Goal: Task Accomplishment & Management: Use online tool/utility

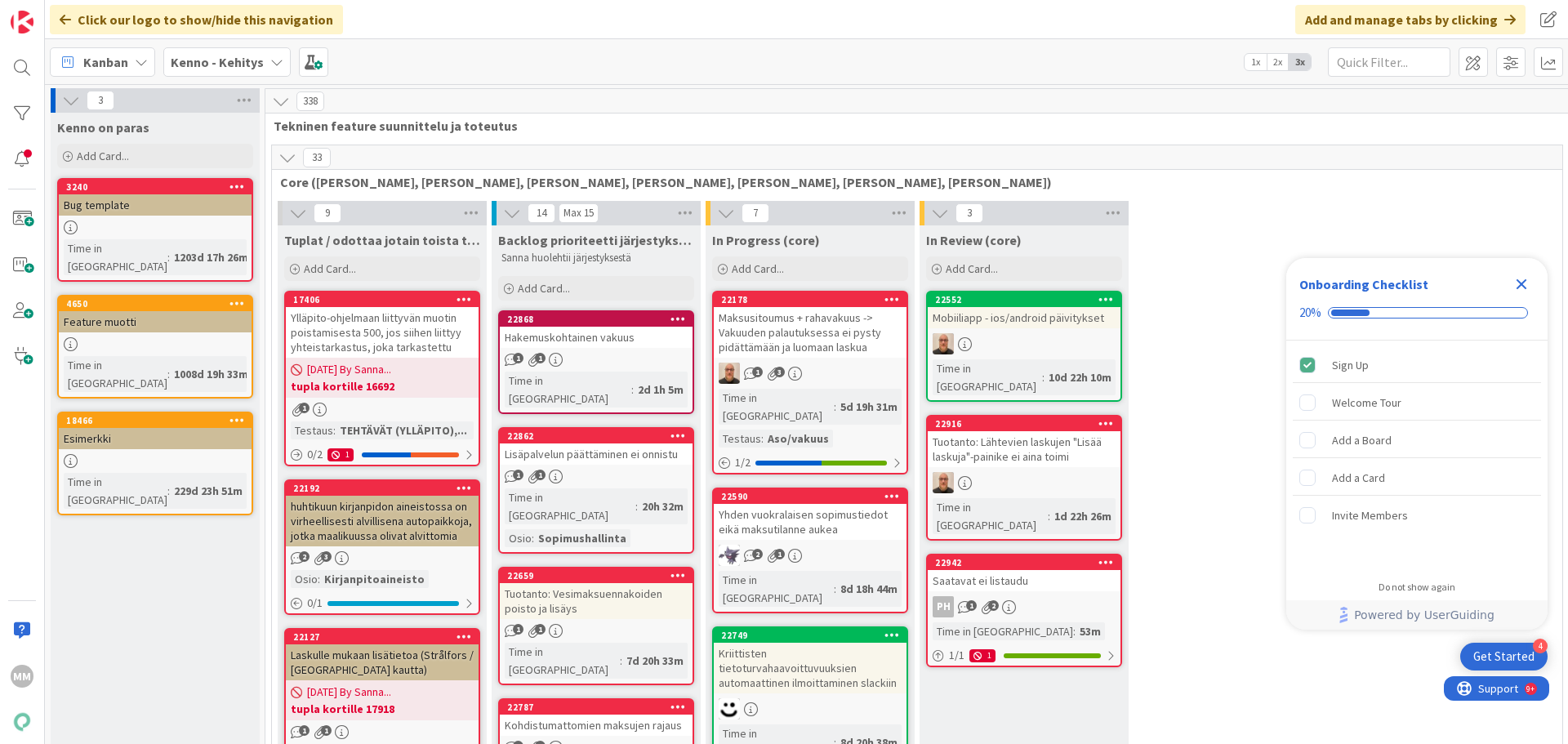
click at [246, 62] on b "Kenno - Kehitys" at bounding box center [217, 62] width 93 height 16
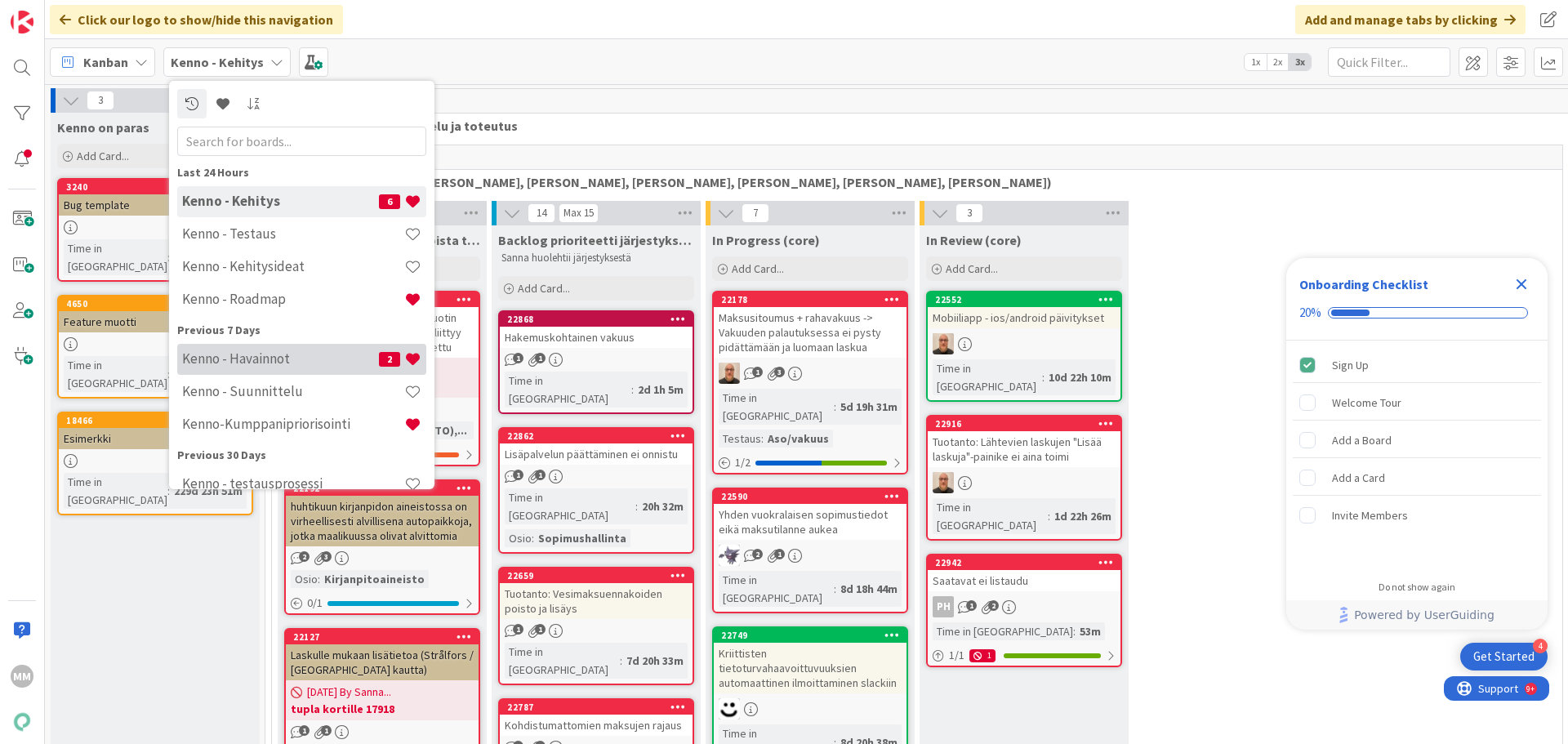
click at [302, 354] on h4 "Kenno - Havainnot" at bounding box center [280, 358] width 196 height 16
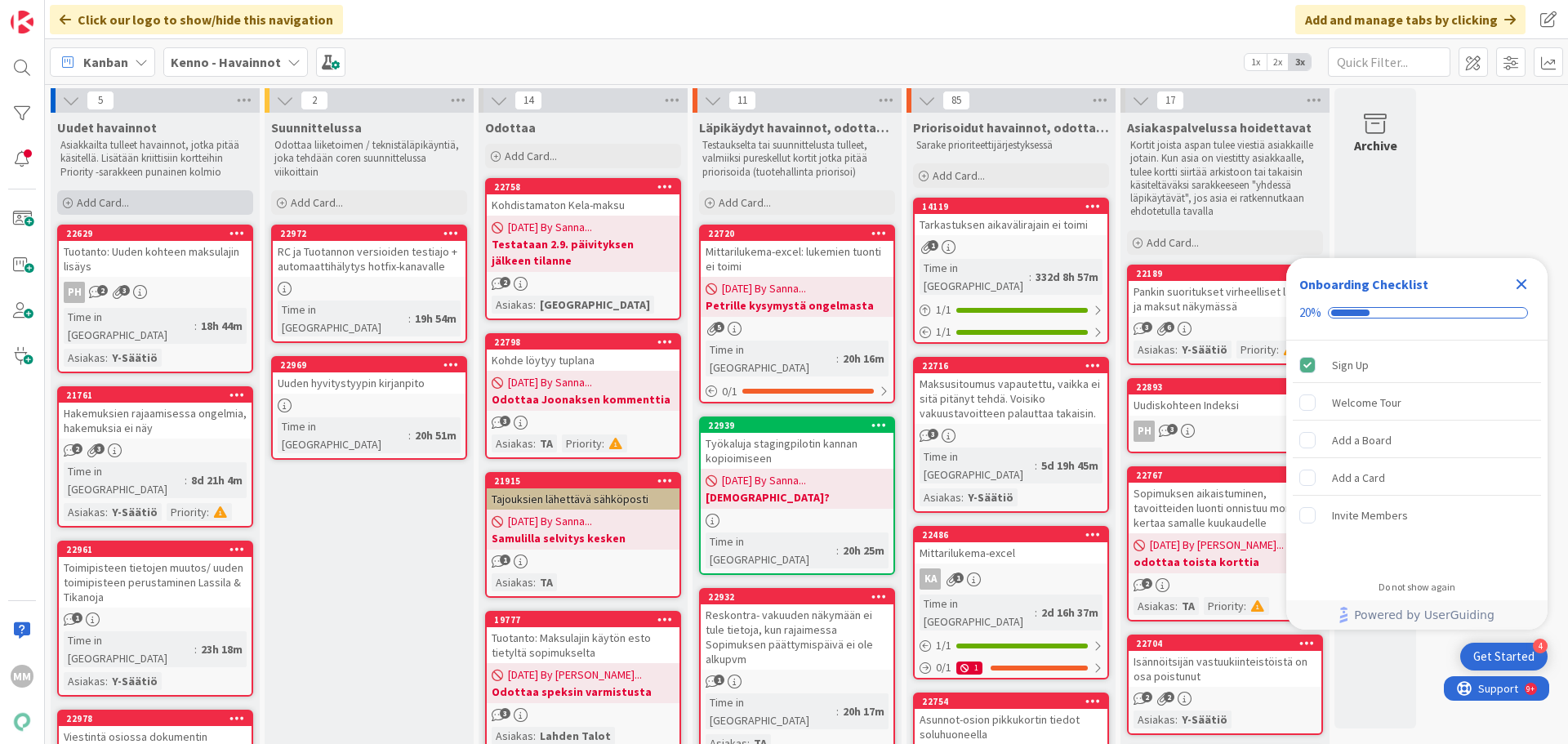
click at [79, 195] on span "Add Card..." at bounding box center [103, 202] width 52 height 15
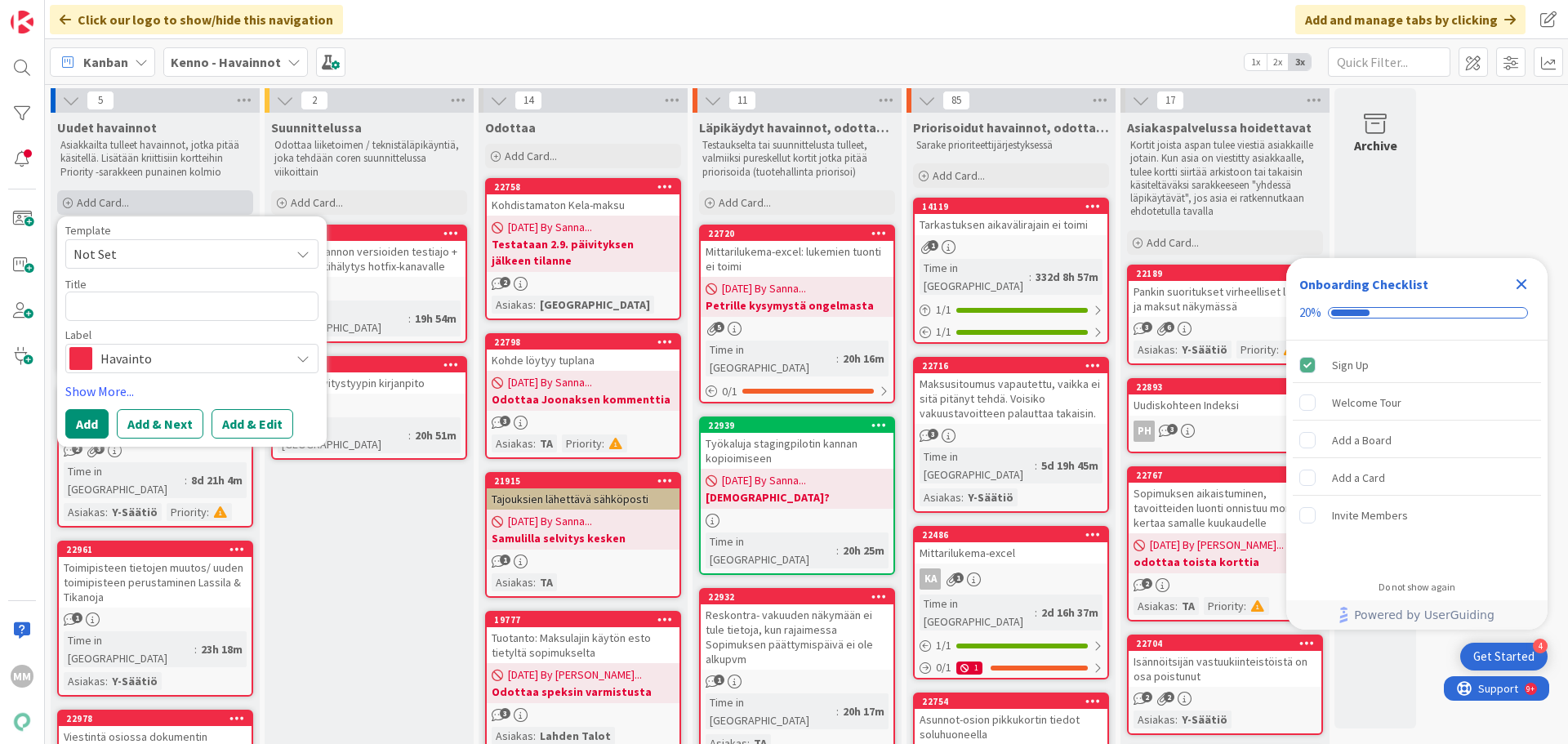
click at [79, 193] on div "Add Card..." at bounding box center [155, 202] width 196 height 24
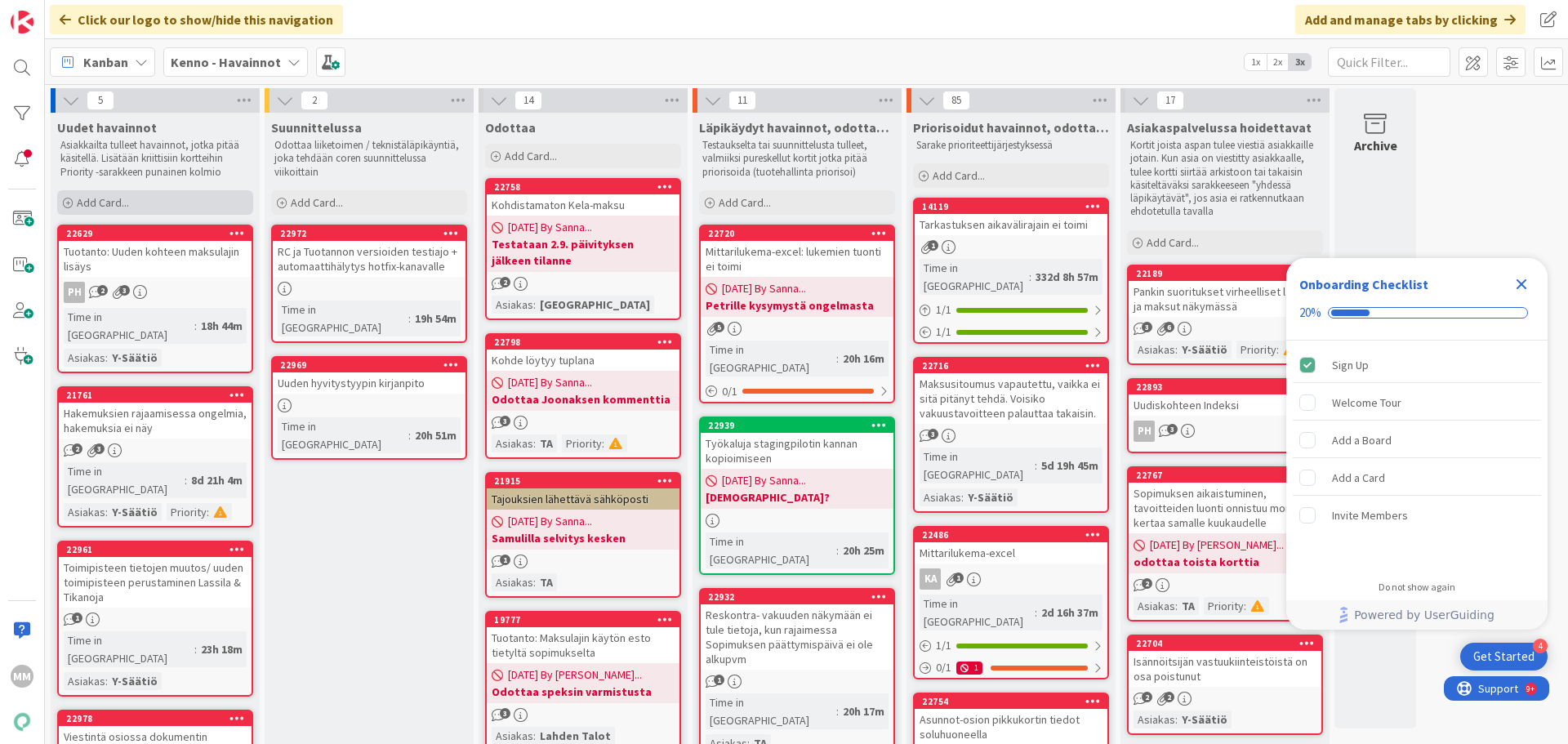
click at [79, 193] on div "Add Card..." at bounding box center [155, 202] width 196 height 24
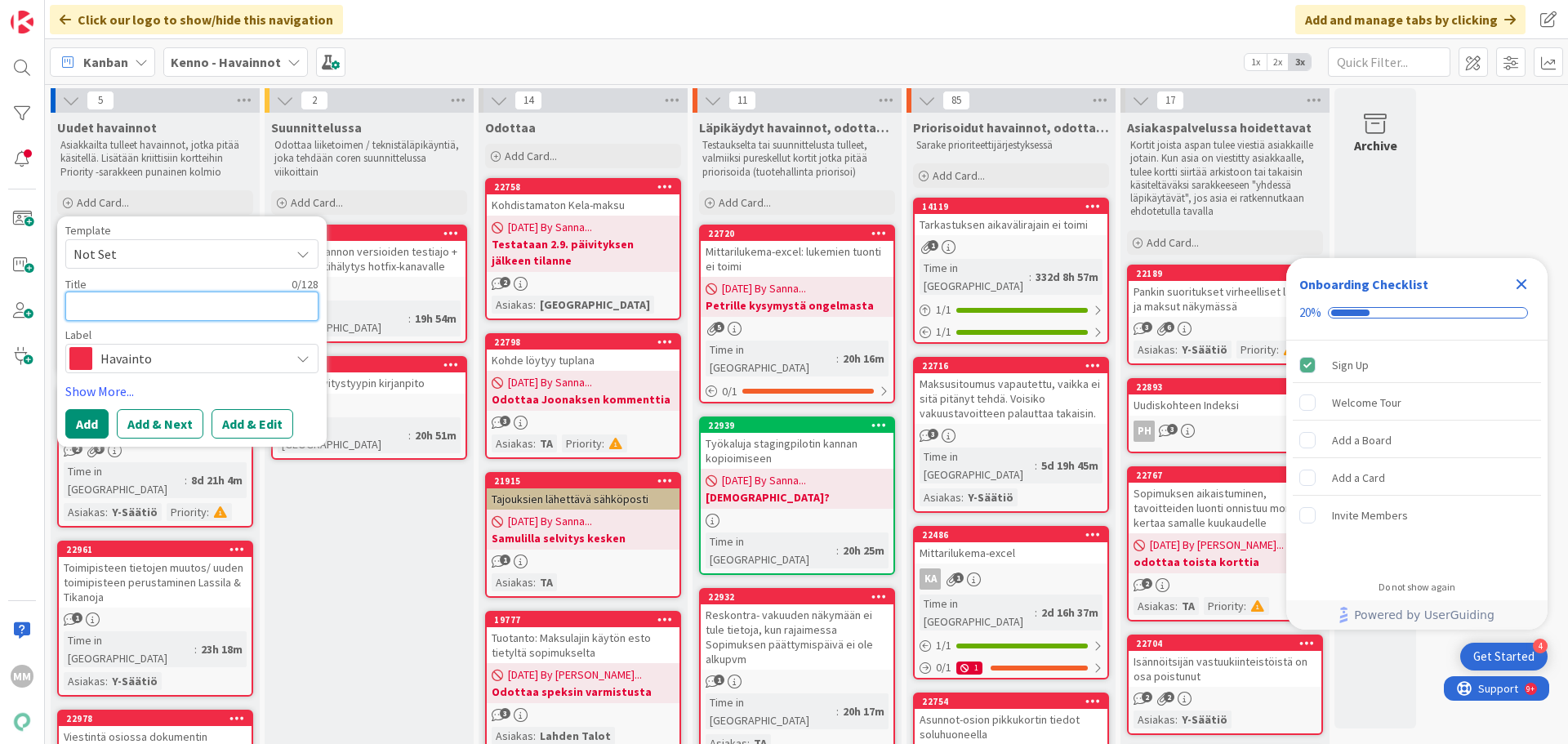
type textarea "x"
type textarea "N"
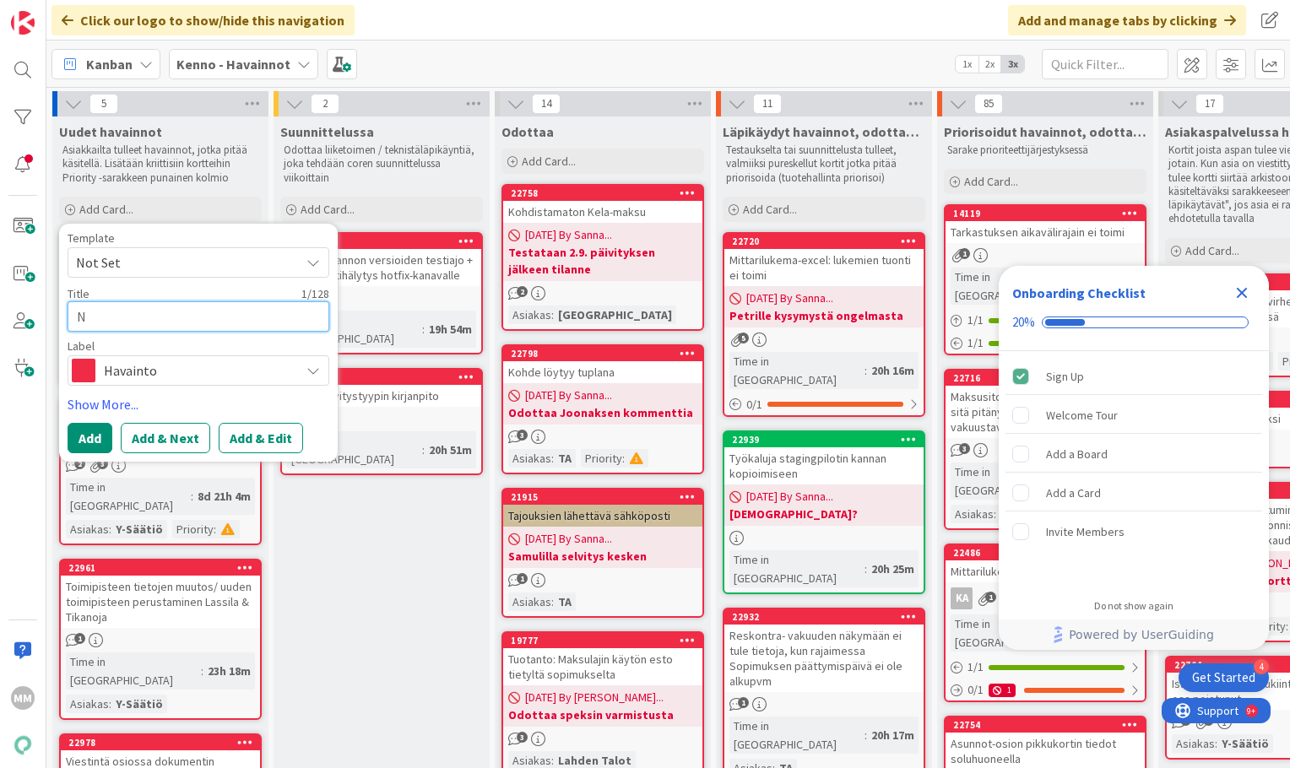
click at [185, 313] on textarea "N" at bounding box center [199, 316] width 262 height 30
type textarea "x"
type textarea "Ni"
type textarea "x"
type textarea "Nig"
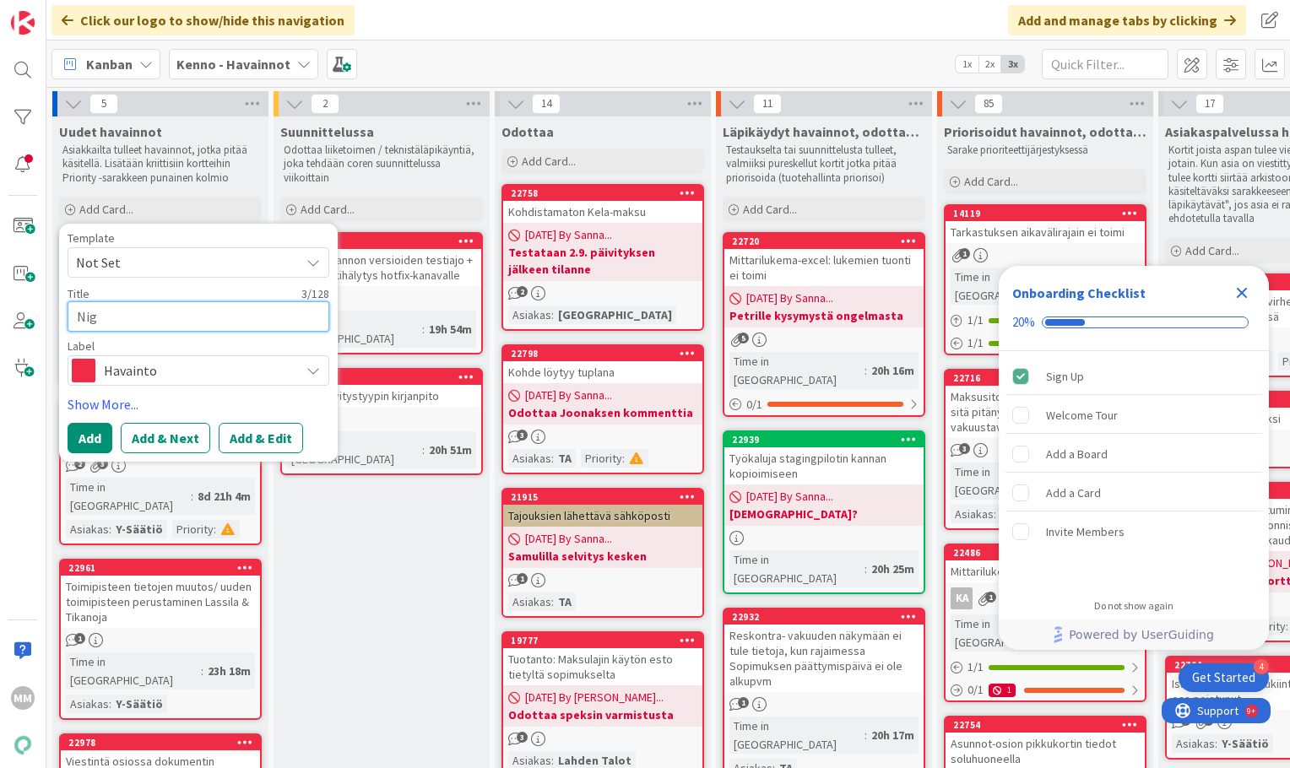
type textarea "x"
type textarea "Nigh"
type textarea "x"
type textarea "Night"
type textarea "x"
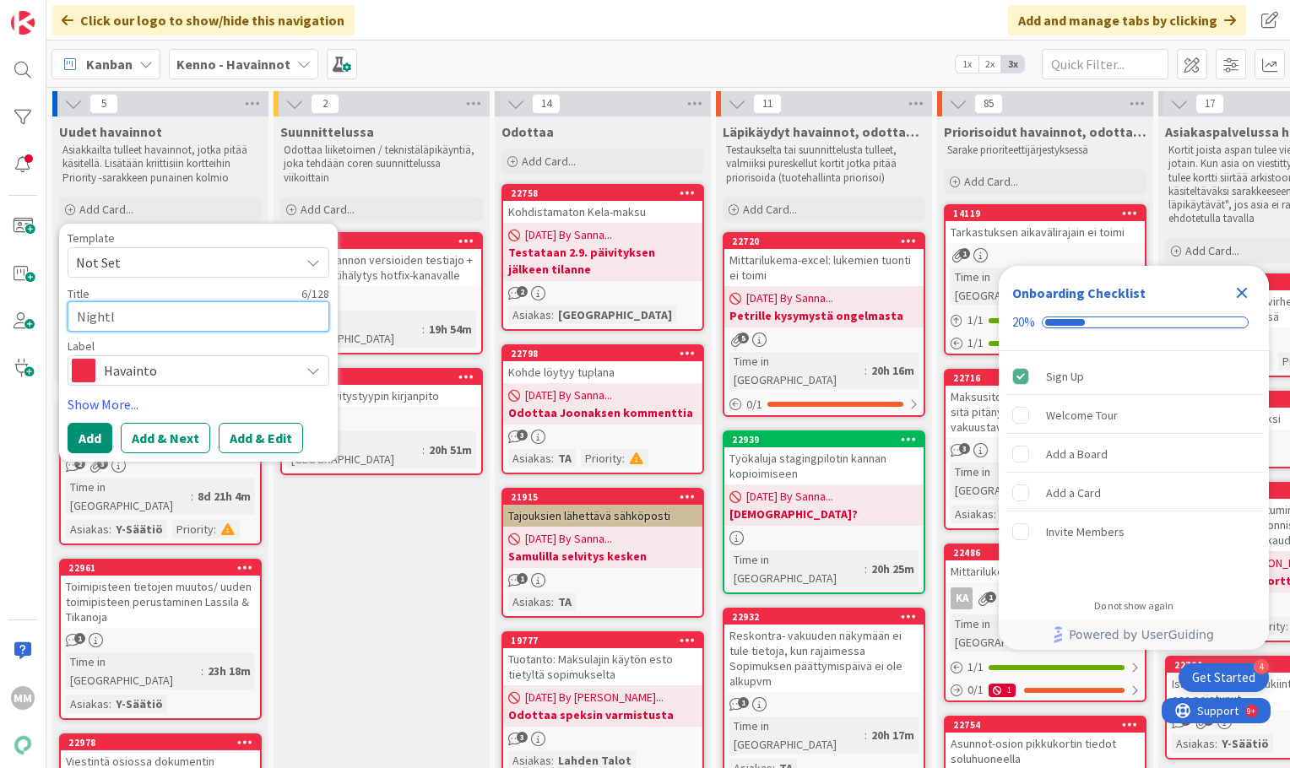
type textarea "Nightly"
type textarea "x"
type textarea "Nightlypi"
type textarea "x"
type textarea "Nightlypil"
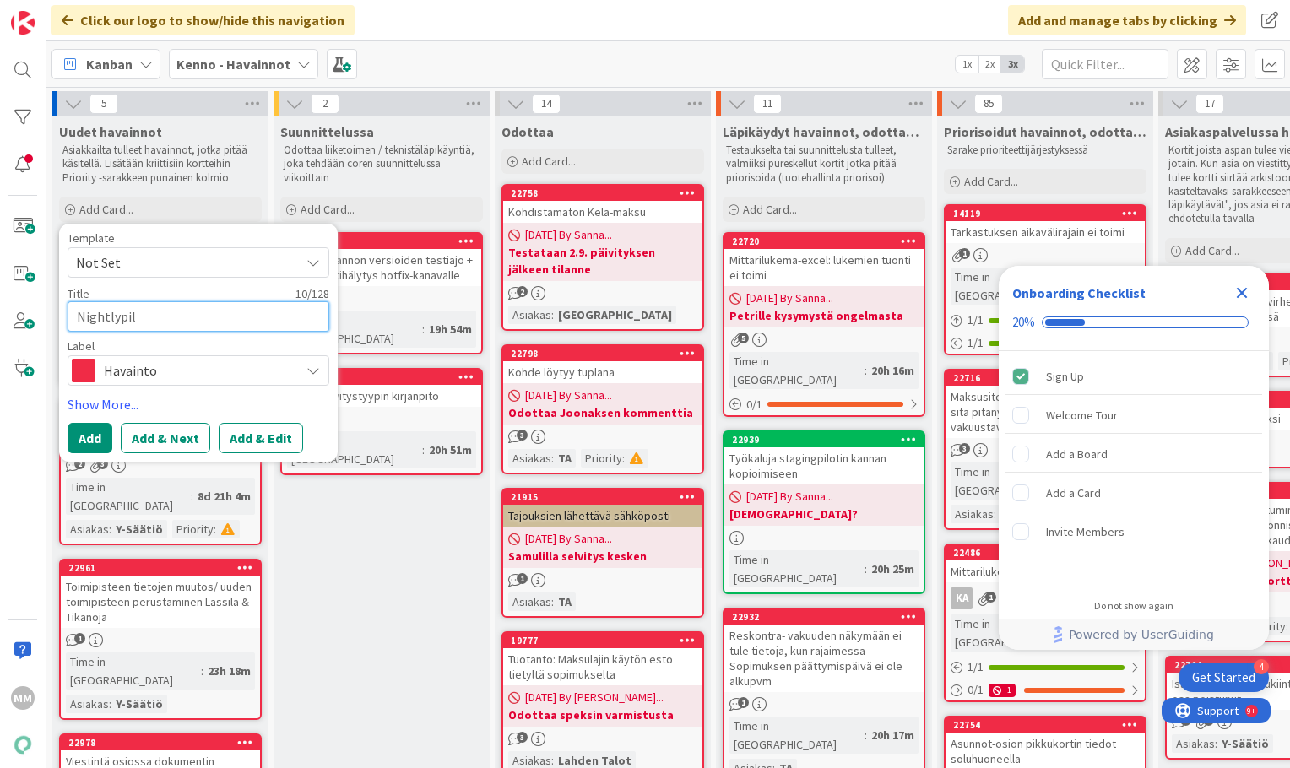
type textarea "x"
type textarea "Nightlypilo"
type textarea "x"
type textarea "Nightlypilot"
type textarea "x"
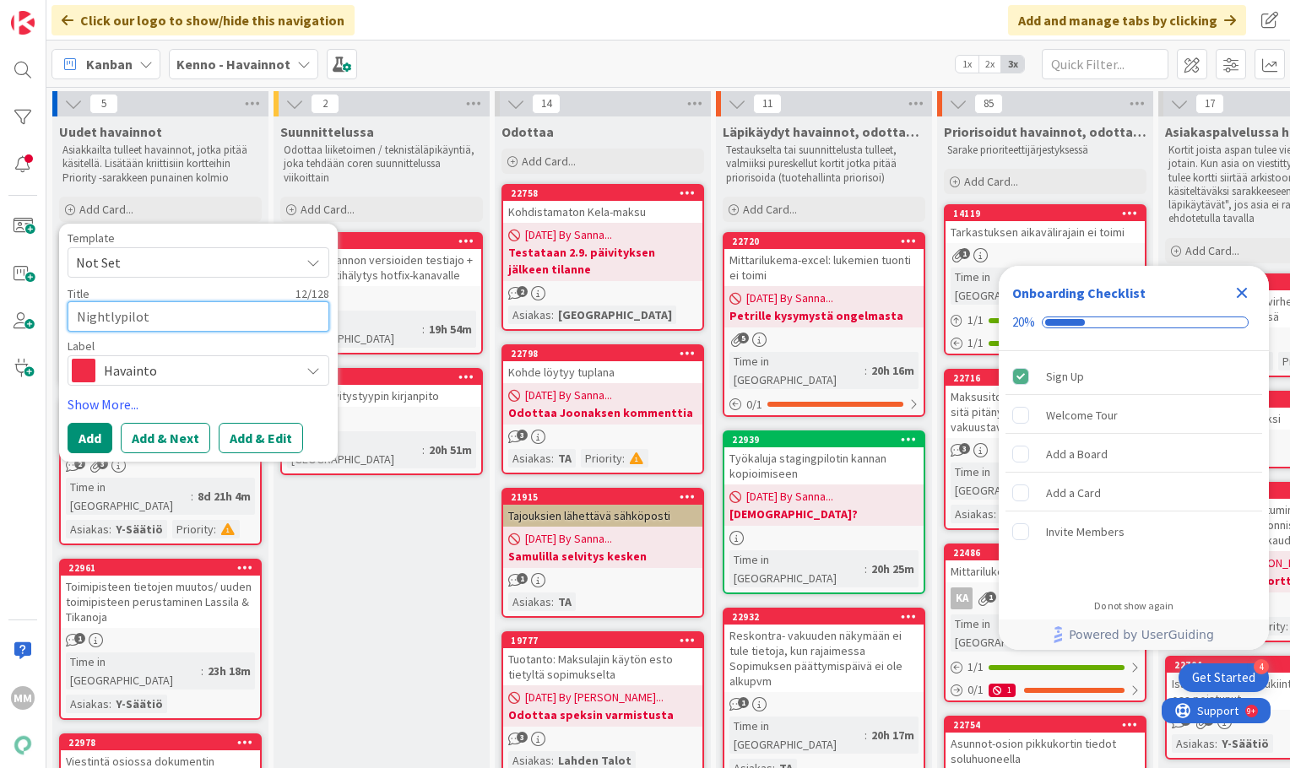
type textarea "Nightlypilot"
type textarea "x"
type textarea "Nightlypilot -"
type textarea "x"
type textarea "Nightlypilot -"
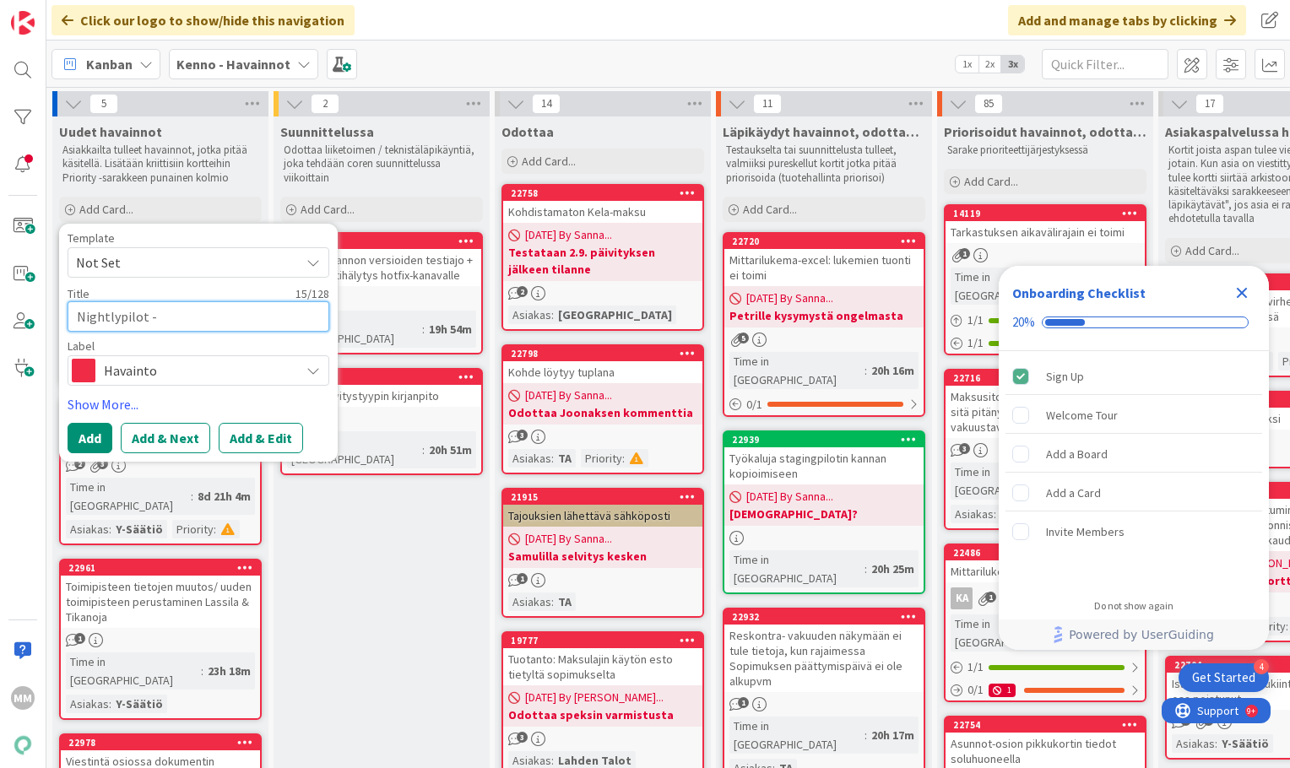
type textarea "x"
type textarea "Nightlypilot - P"
type textarea "x"
type textarea "Nightlypilot - PSO"
type textarea "x"
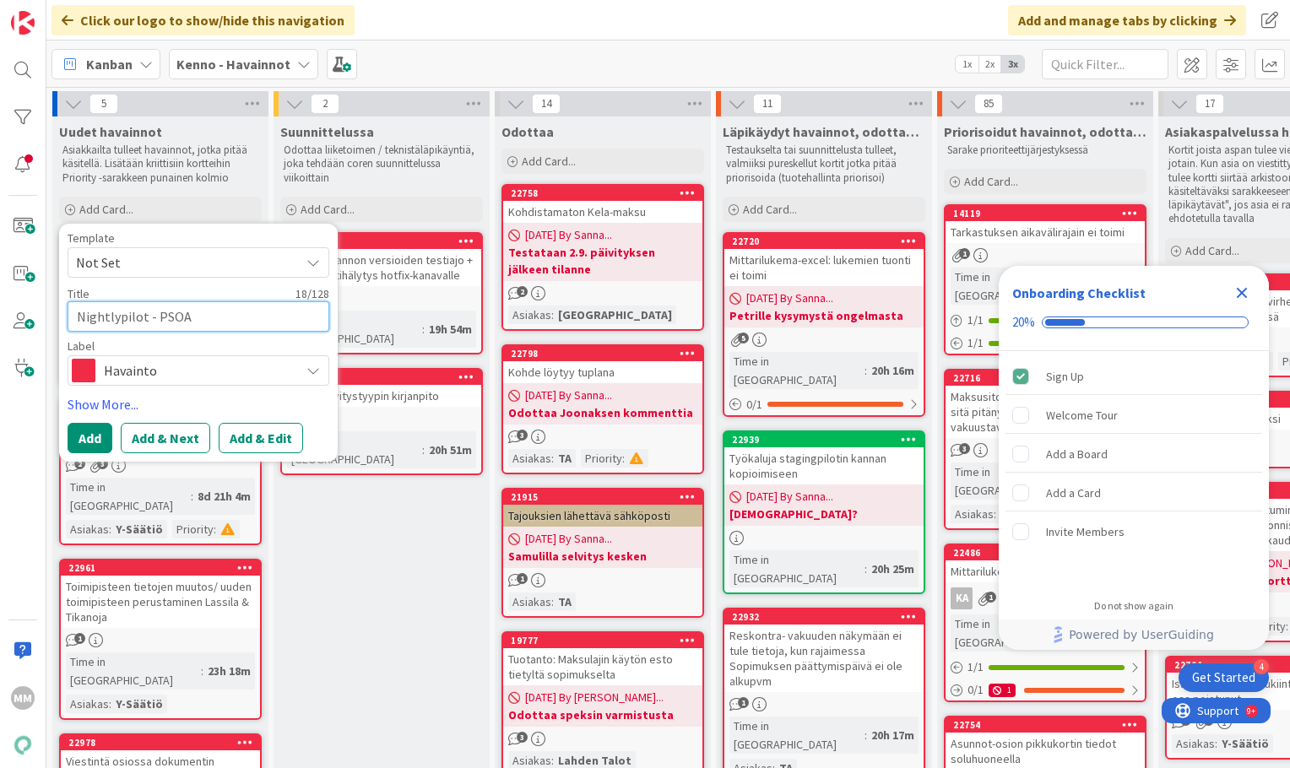
type textarea "Nightlypilot - PSOAS"
type textarea "x"
type textarea "Nightlypilot - PSOAS"
type textarea "x"
type textarea "Nightlypilot - PSOAS -"
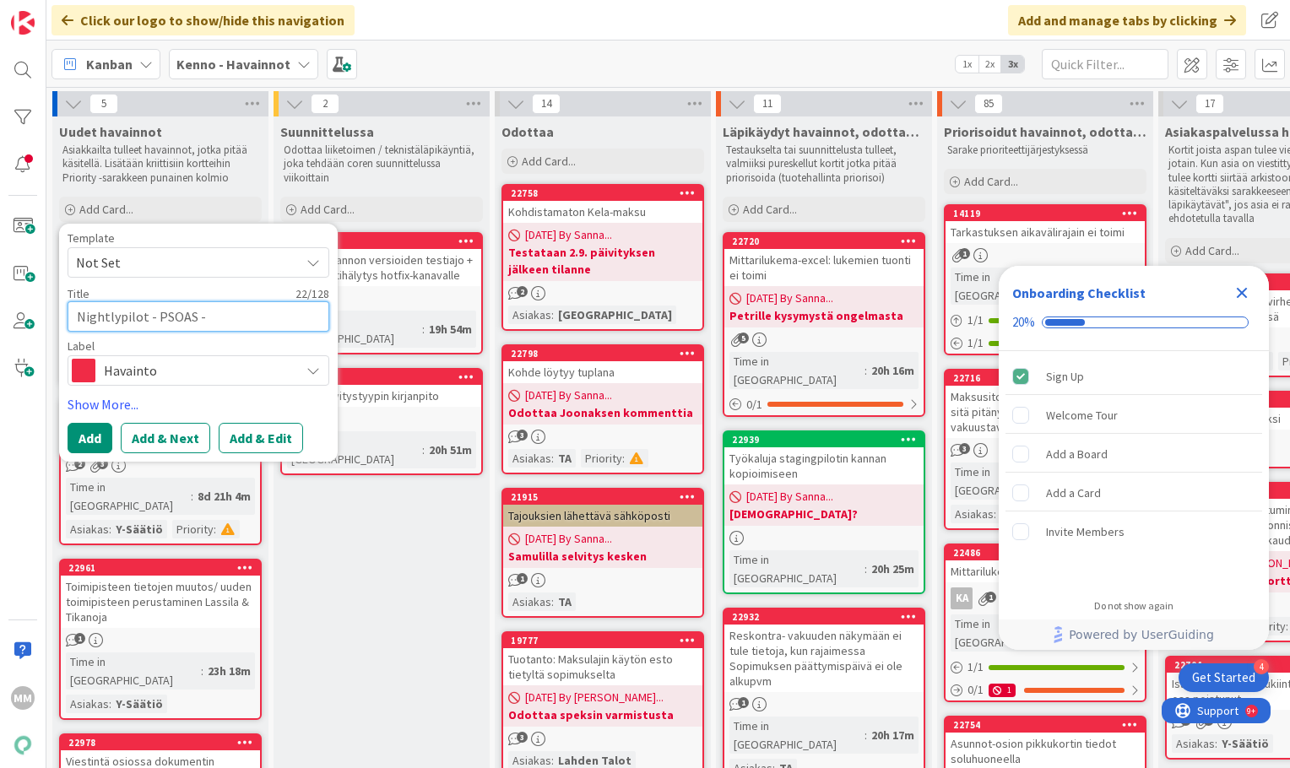
type textarea "x"
type textarea "Nightlypilot - PSOAS -"
type textarea "x"
type textarea "Nightlypilot - PSOAS -"
type textarea "x"
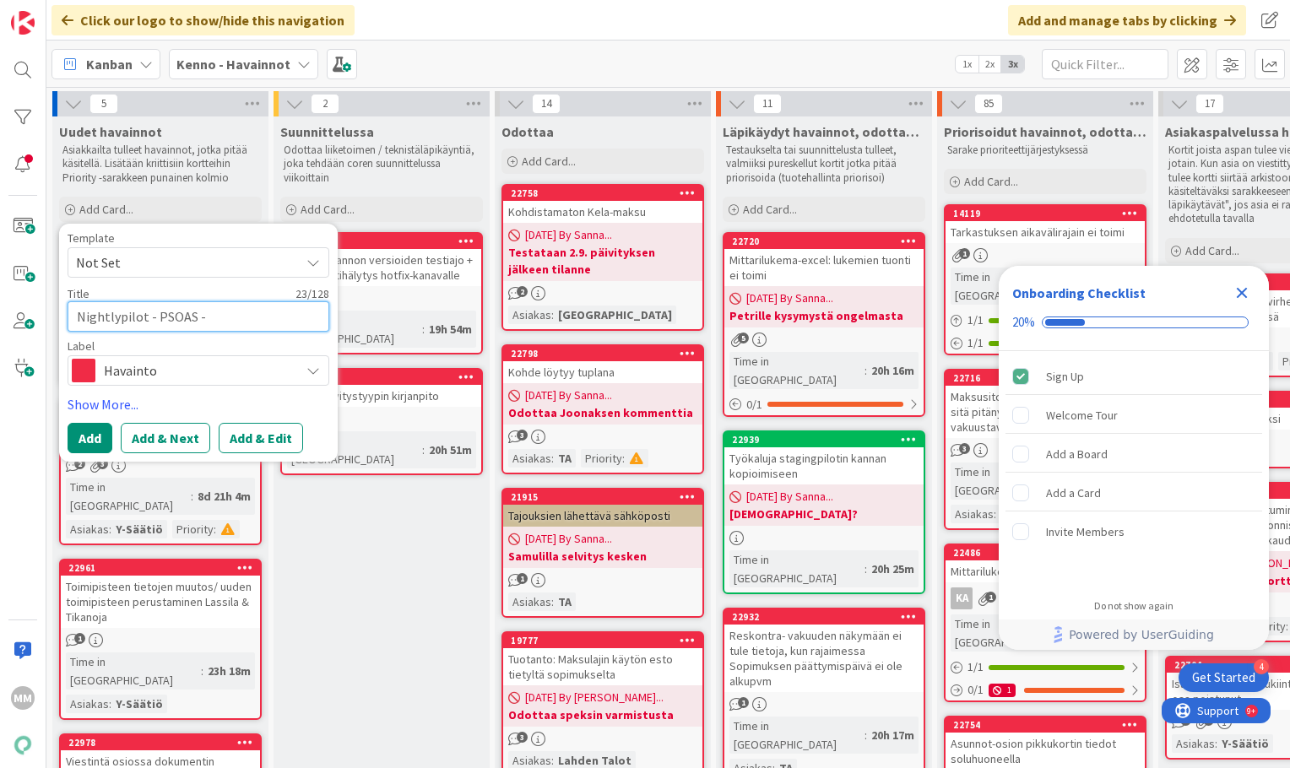
type textarea "Nightlypilot - PSOAS"
type textarea "x"
type textarea "Nightlypilot - PS"
type textarea "x"
type textarea "Nightlypilot - P"
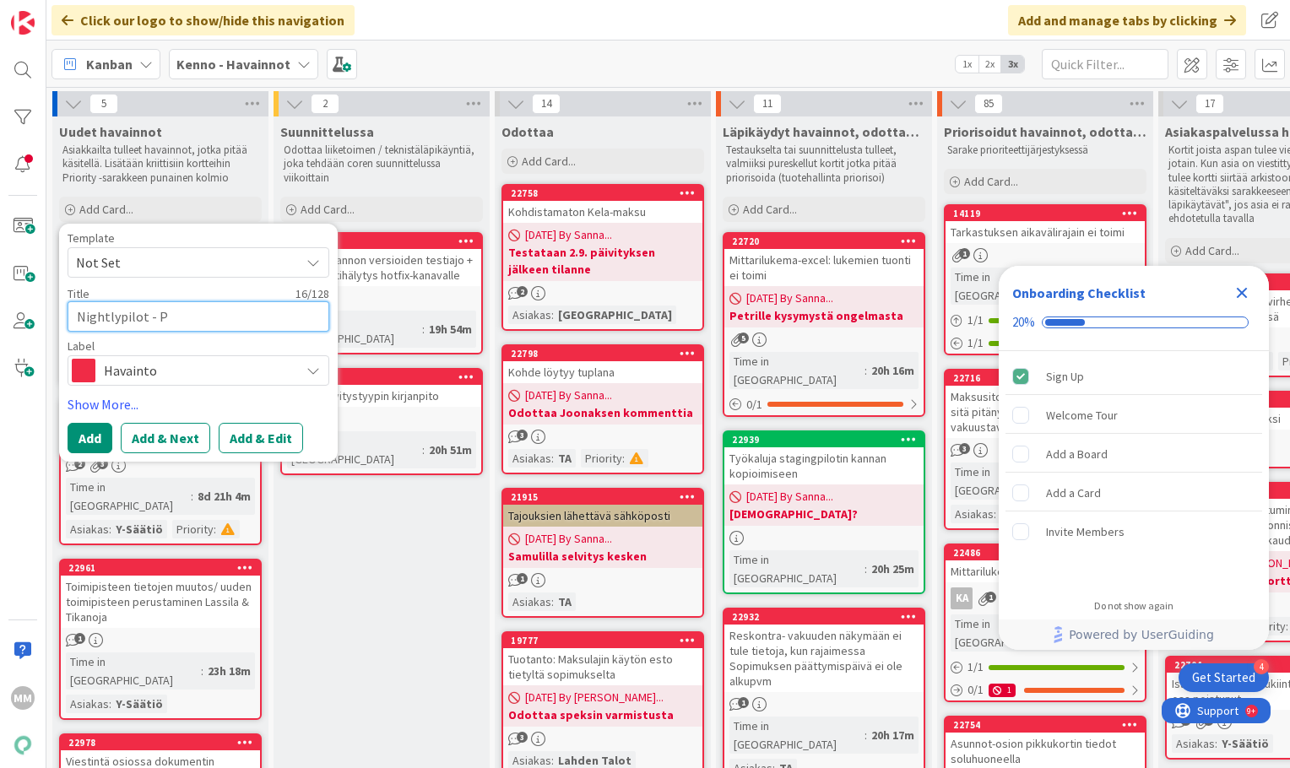
type textarea "x"
type textarea "Nightlypilot -"
type textarea "x"
type textarea "Nightlypilot"
type textarea "x"
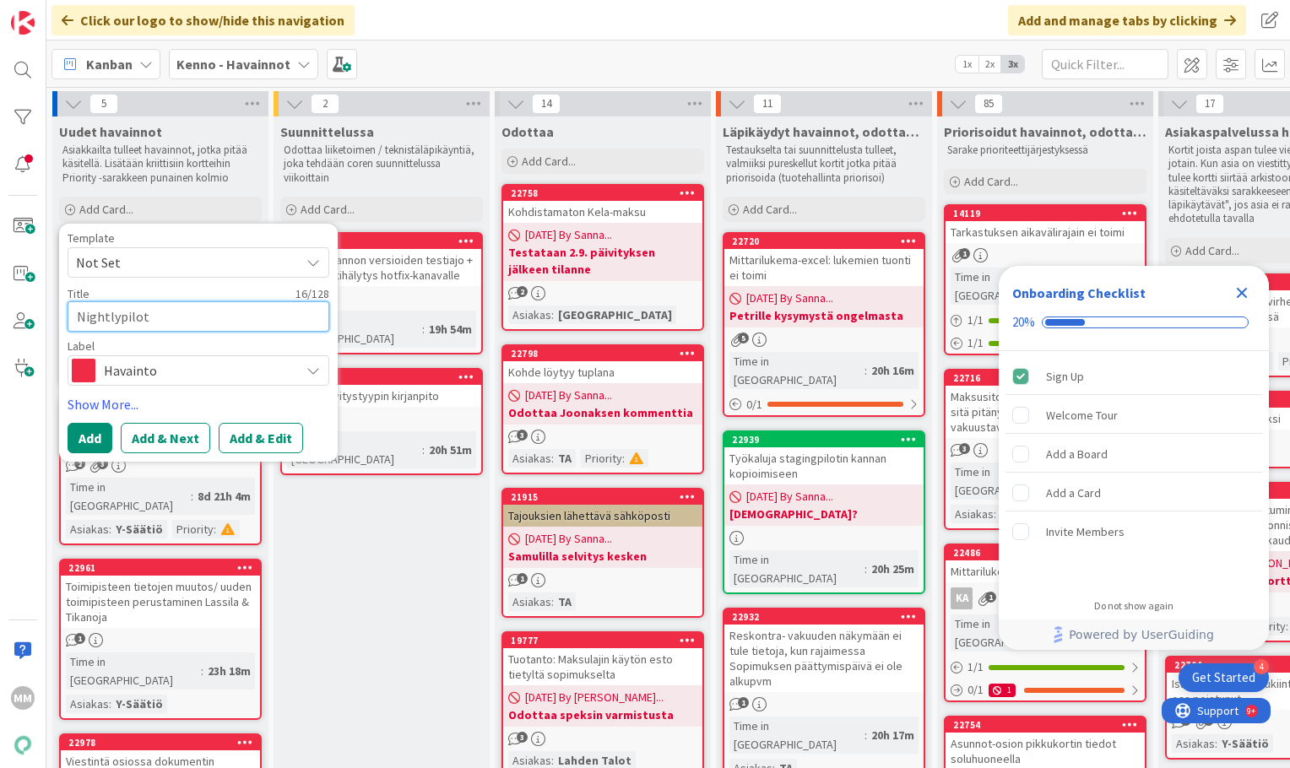
type textarea "Nightlypilot"
type textarea "x"
type textarea "Nightlypilot"
type textarea "x"
type textarea "Nightlypilot P"
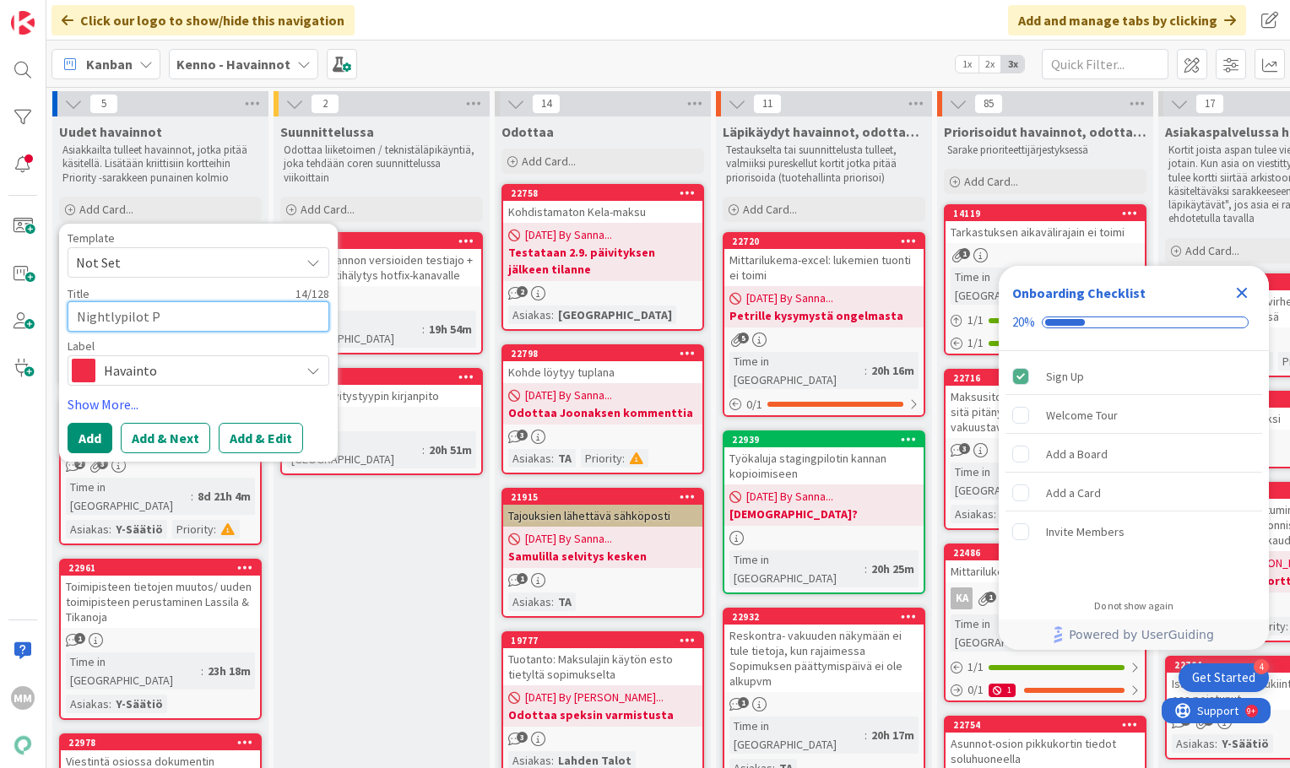
type textarea "x"
type textarea "Nightlypilot PS"
type textarea "x"
type textarea "Nightlypilot PSO"
type textarea "x"
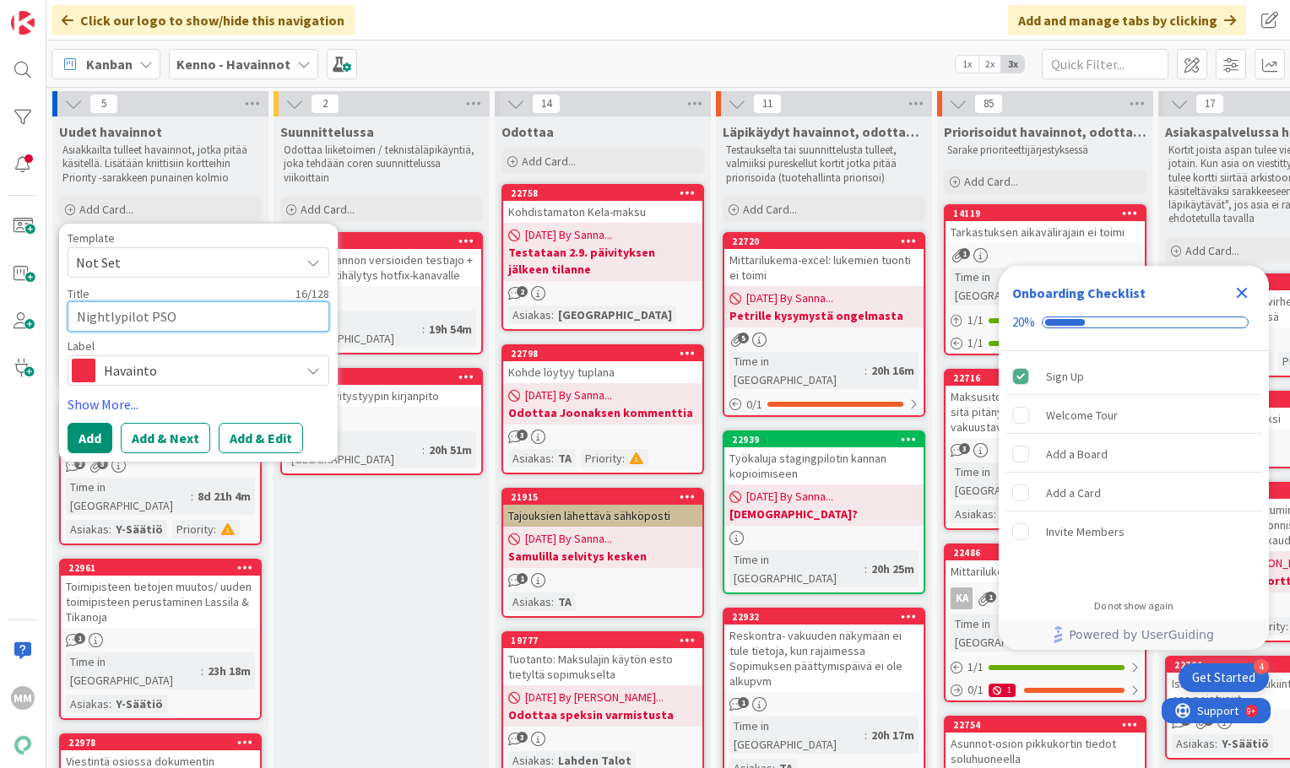
type textarea "Nightlypilot PSOA"
type textarea "x"
type textarea "Nightlypilot PSOAS"
type textarea "x"
type textarea "Nightlypilot PSOAS"
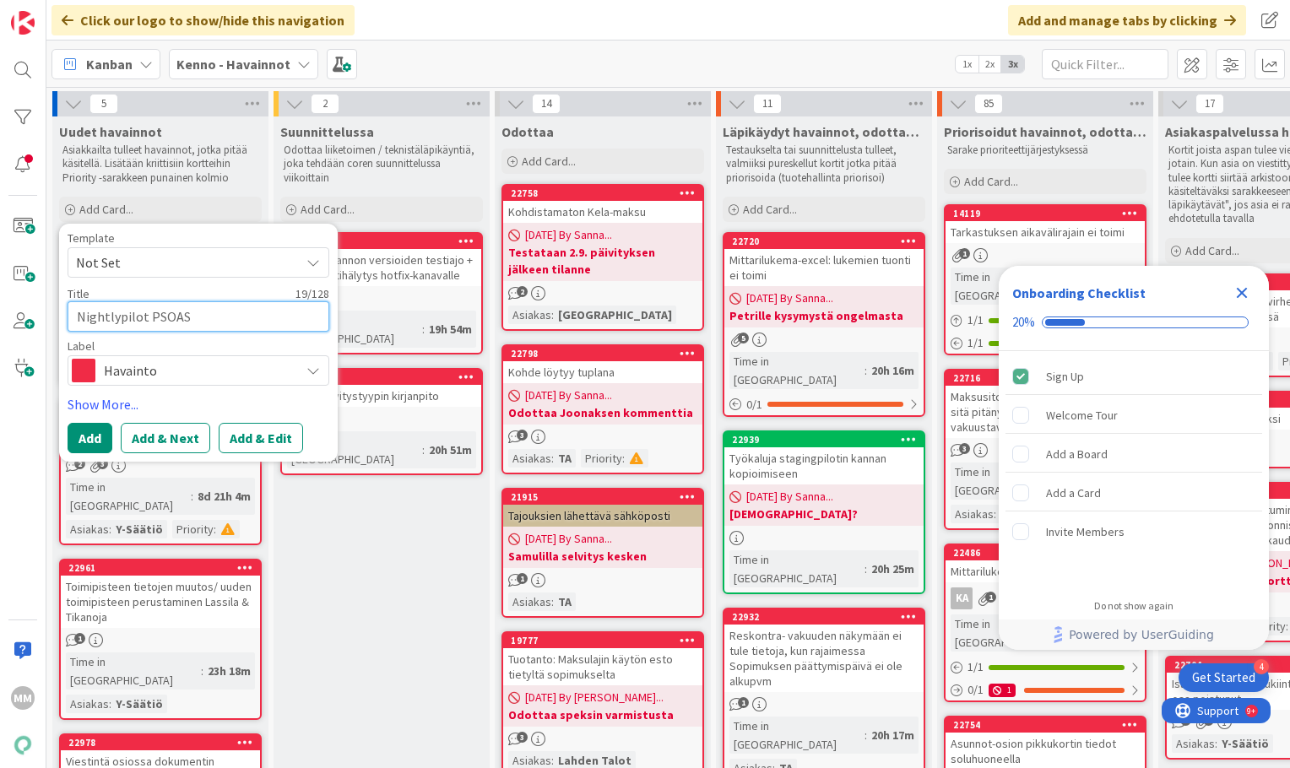
type textarea "x"
type textarea "Nightlypilot PSOAS -"
type textarea "x"
type textarea "Nightlypilot PSOAS -"
type textarea "x"
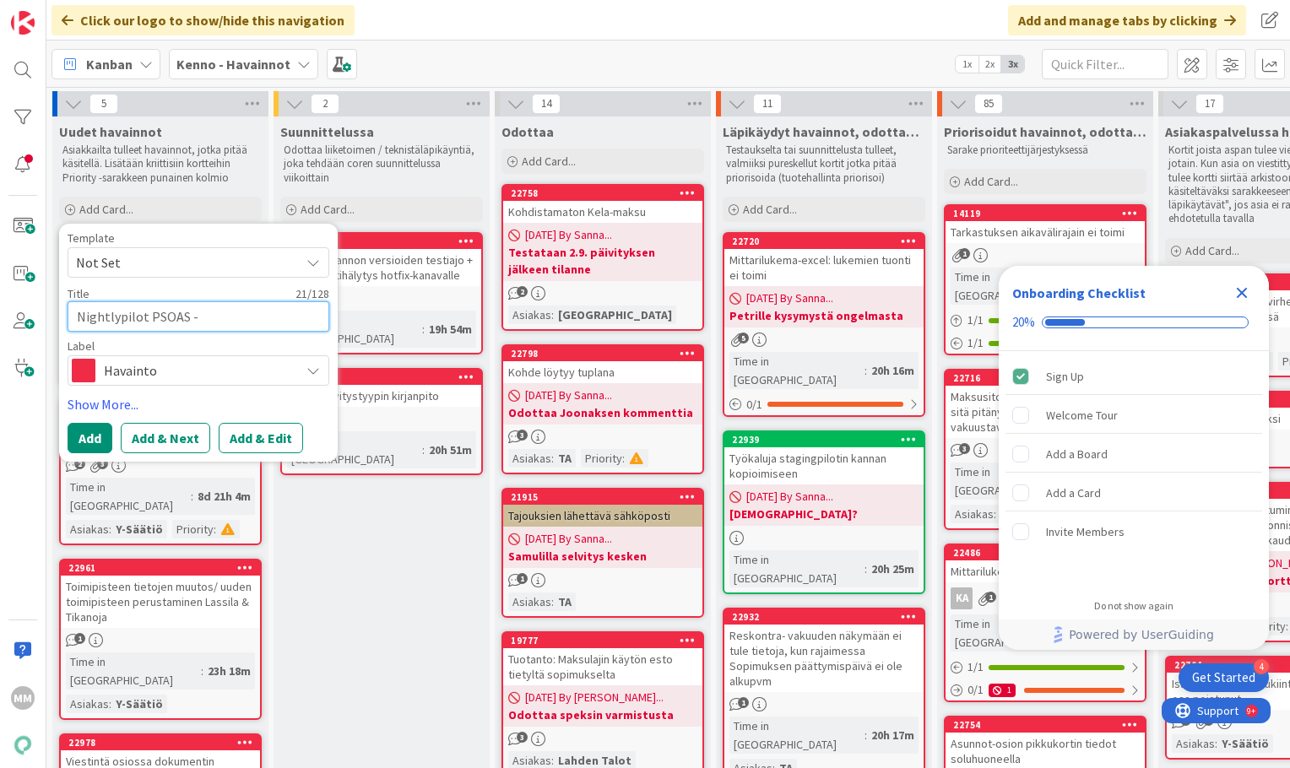
type textarea "Nightlypilot PSOAS - a"
type textarea "x"
type textarea "Nightlypilot PSOAS - as"
type textarea "x"
type textarea "Nightlypilot PSOAS - asu"
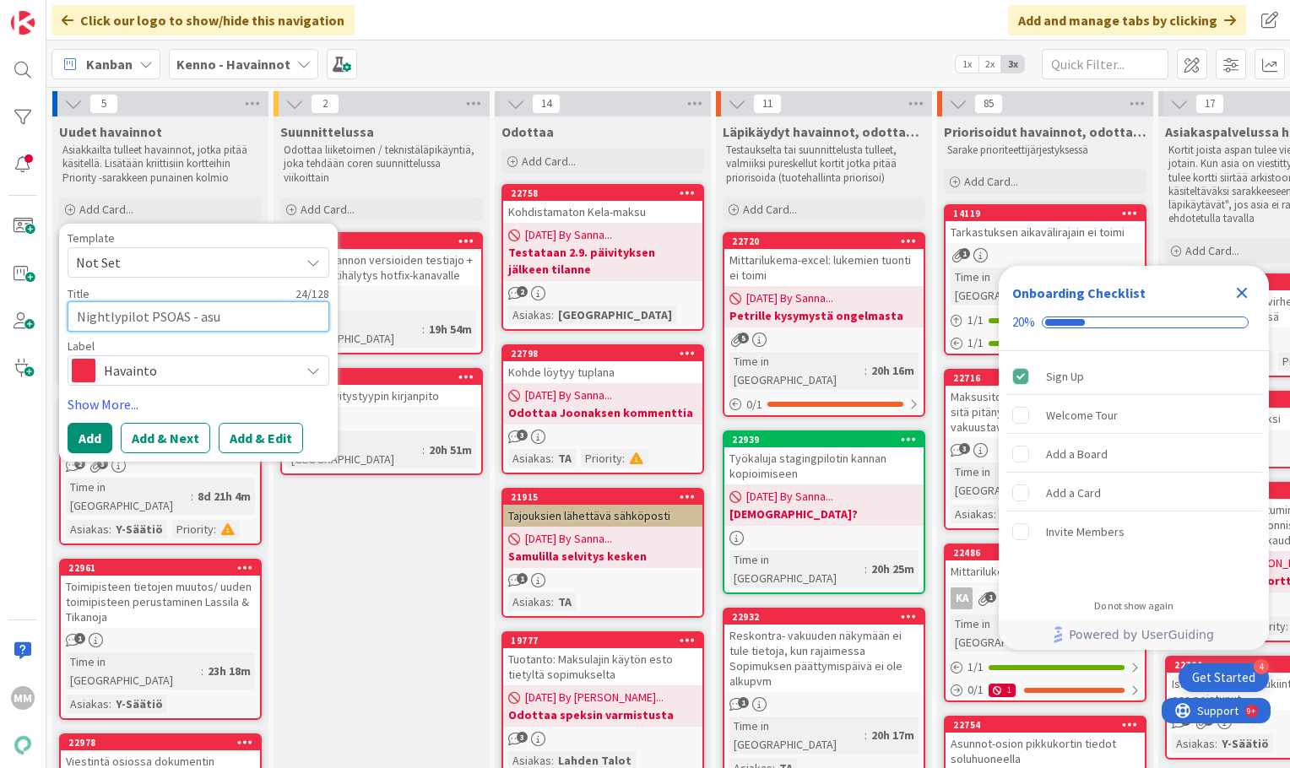
type textarea "x"
type textarea "Nightlypilot PSOAS - asun"
type textarea "x"
type textarea "Nightlypilot PSOAS - asunto"
type textarea "x"
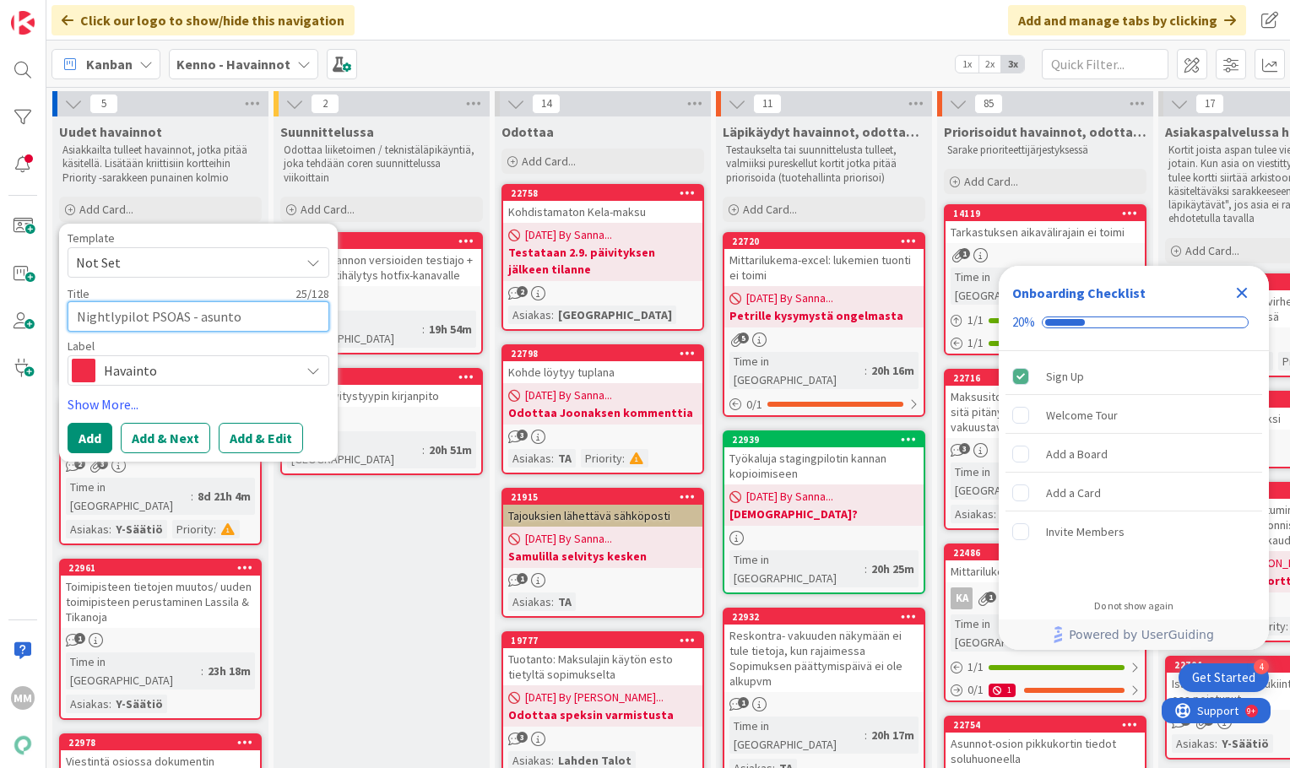
type textarea "Nightlypilot PSOAS - asuntoj"
type textarea "x"
type textarea "Nightlypilot PSOAS - asuntoje"
type textarea "x"
type textarea "Nightlypilot PSOAS - asuntojen"
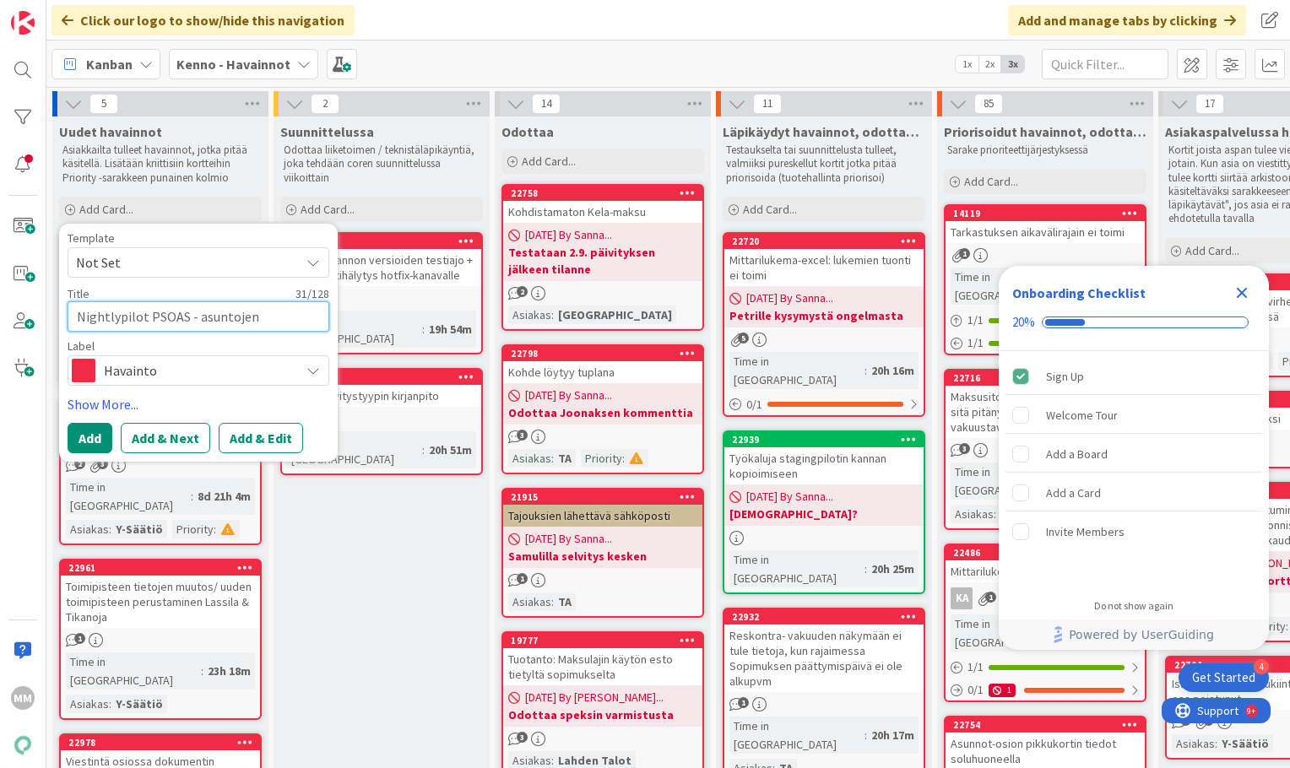
type textarea "x"
type textarea "Nightlypilot PSOAS - asuntojen k"
type textarea "x"
type textarea "Nightlypilot PSOAS - asuntojen ka"
type textarea "x"
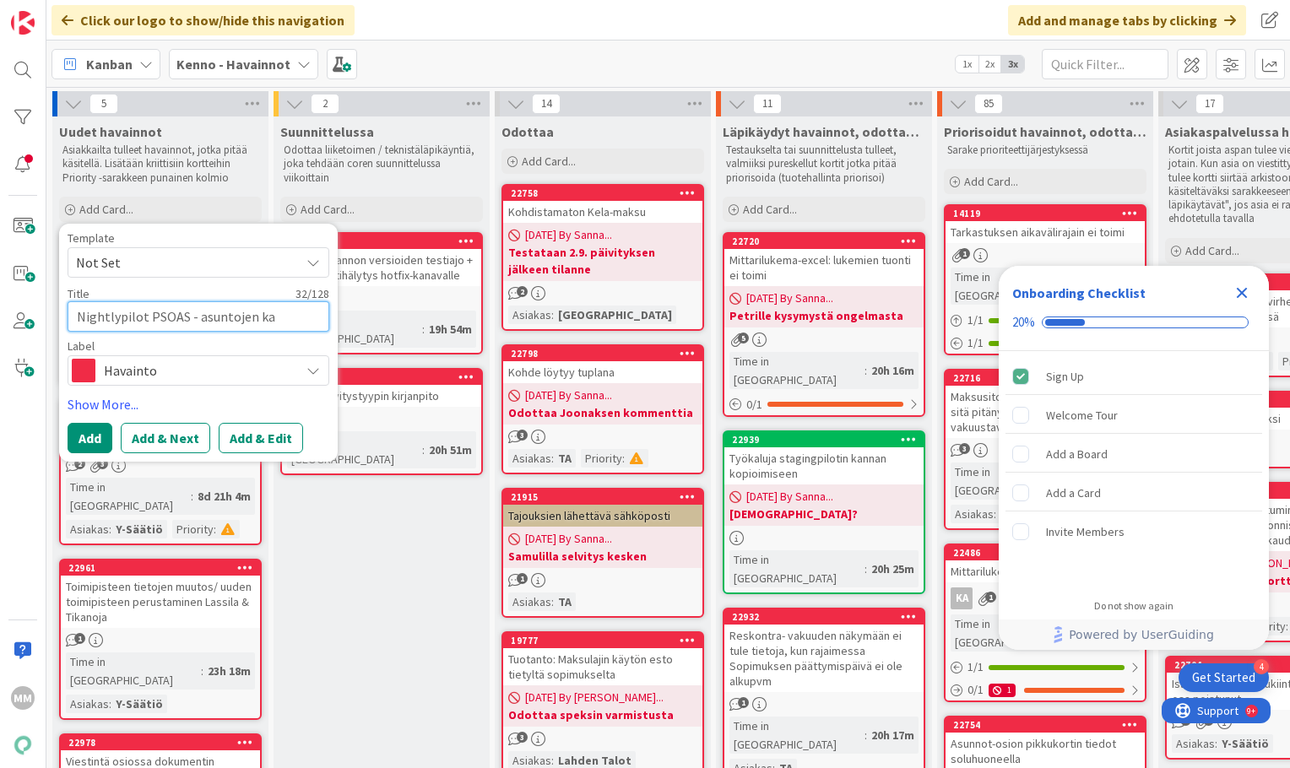
type textarea "Nightlypilot PSOAS - asuntojen kau"
type textarea "x"
type textarea "Nightlypilot PSOAS - asuntojen kaut"
type textarea "x"
type textarea "Nightlypilot PSOAS - asuntojen kautt"
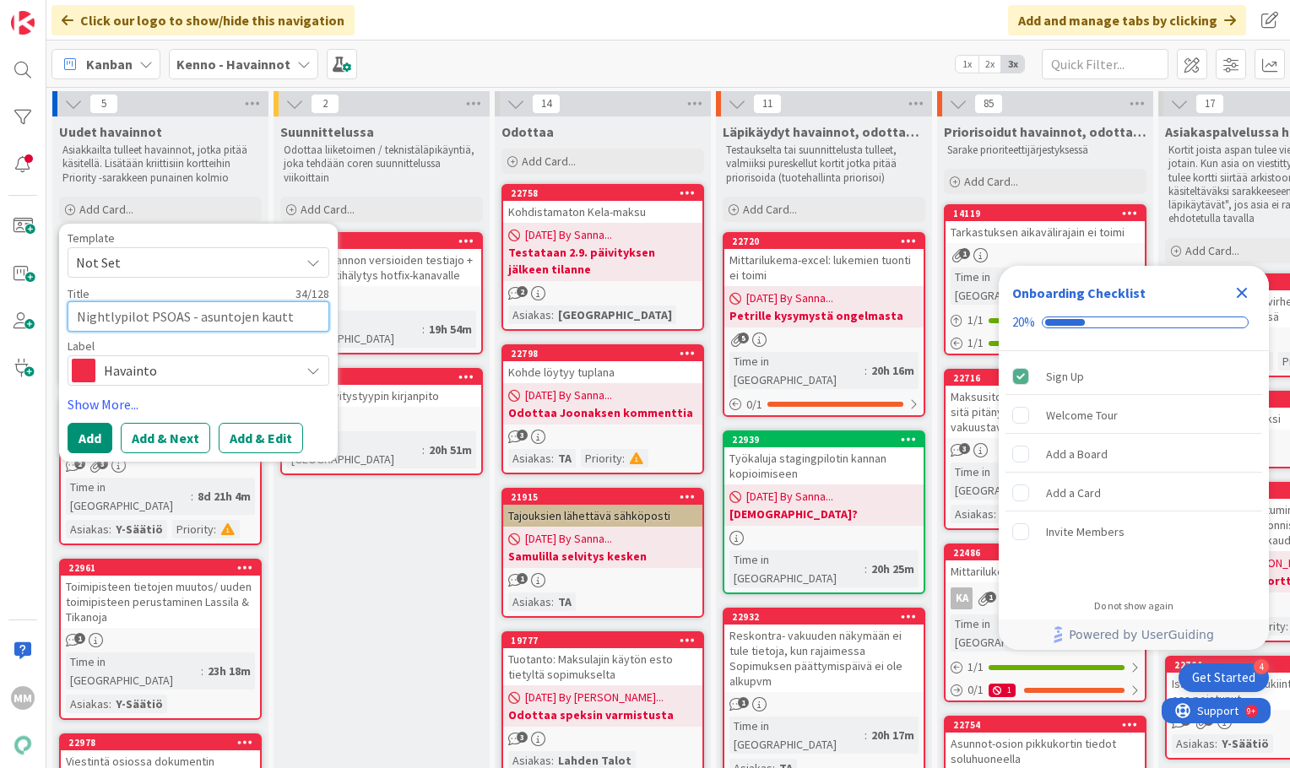
type textarea "x"
type textarea "Nightlypilot PSOAS - asuntojen kautta"
type textarea "x"
type textarea "Nightlypilot PSOAS - asuntojen kautta"
type textarea "x"
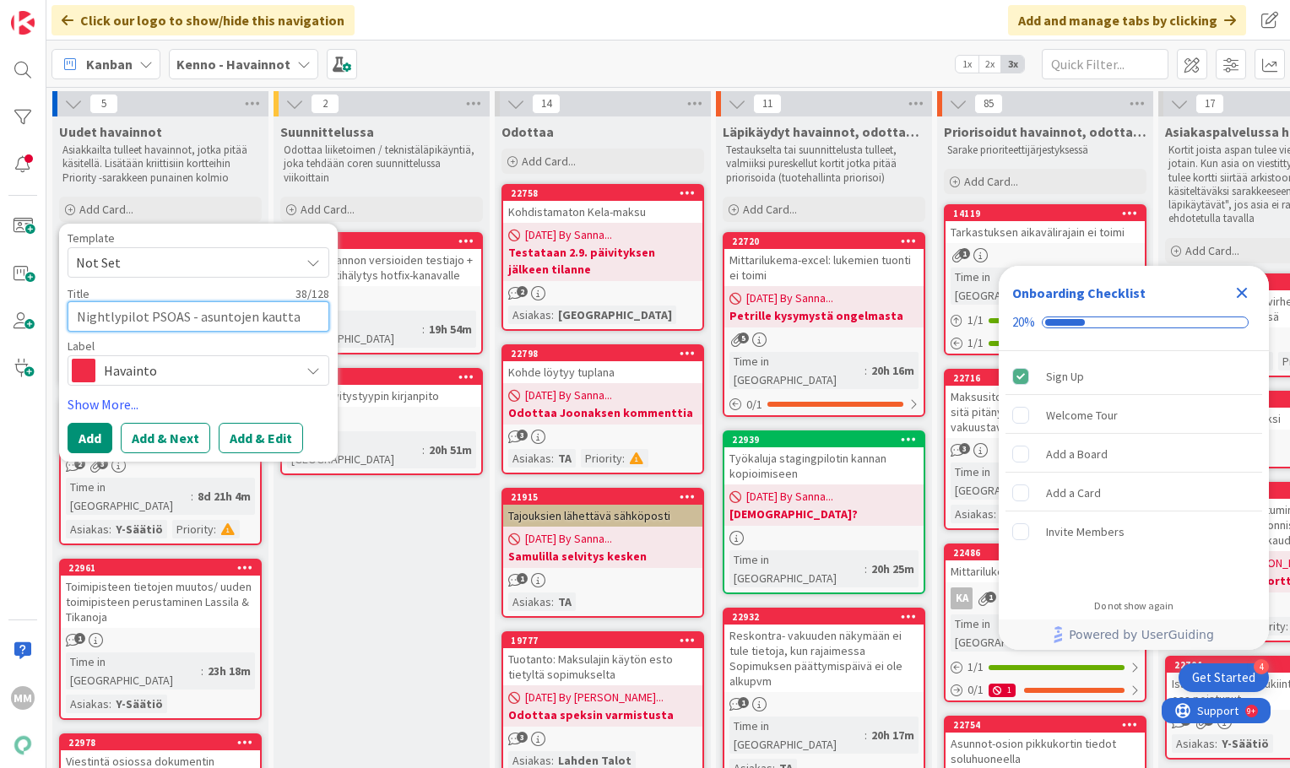
type textarea "Nightlypilot PSOAS - asuntojen kautta"
type textarea "x"
type textarea "Nightlypilot PSOAS - asuntojen kautt"
type textarea "x"
type textarea "Nightlypilot PSOAS - asuntojen kaut"
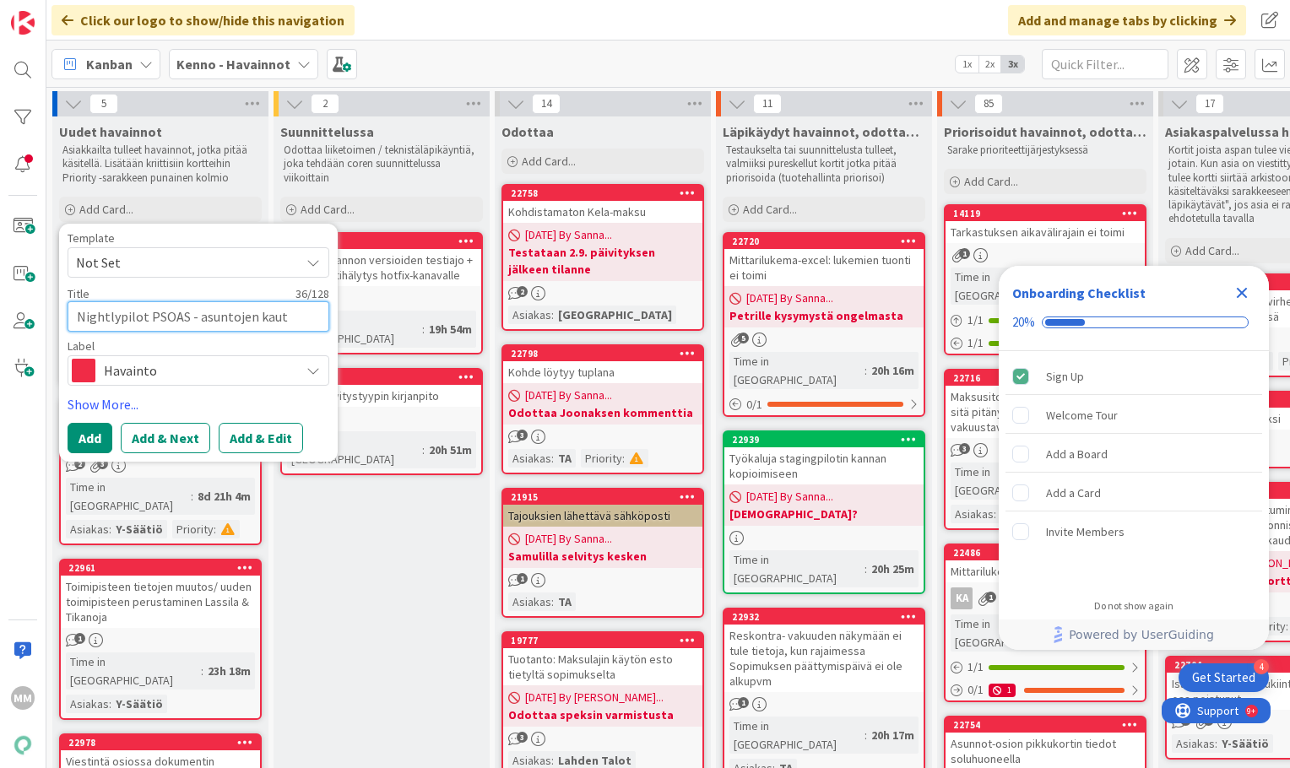
type textarea "x"
type textarea "Nightlypilot PSOAS - asuntojen kau"
type textarea "x"
type textarea "Nightlypilot PSOAS - asuntojen ka"
type textarea "x"
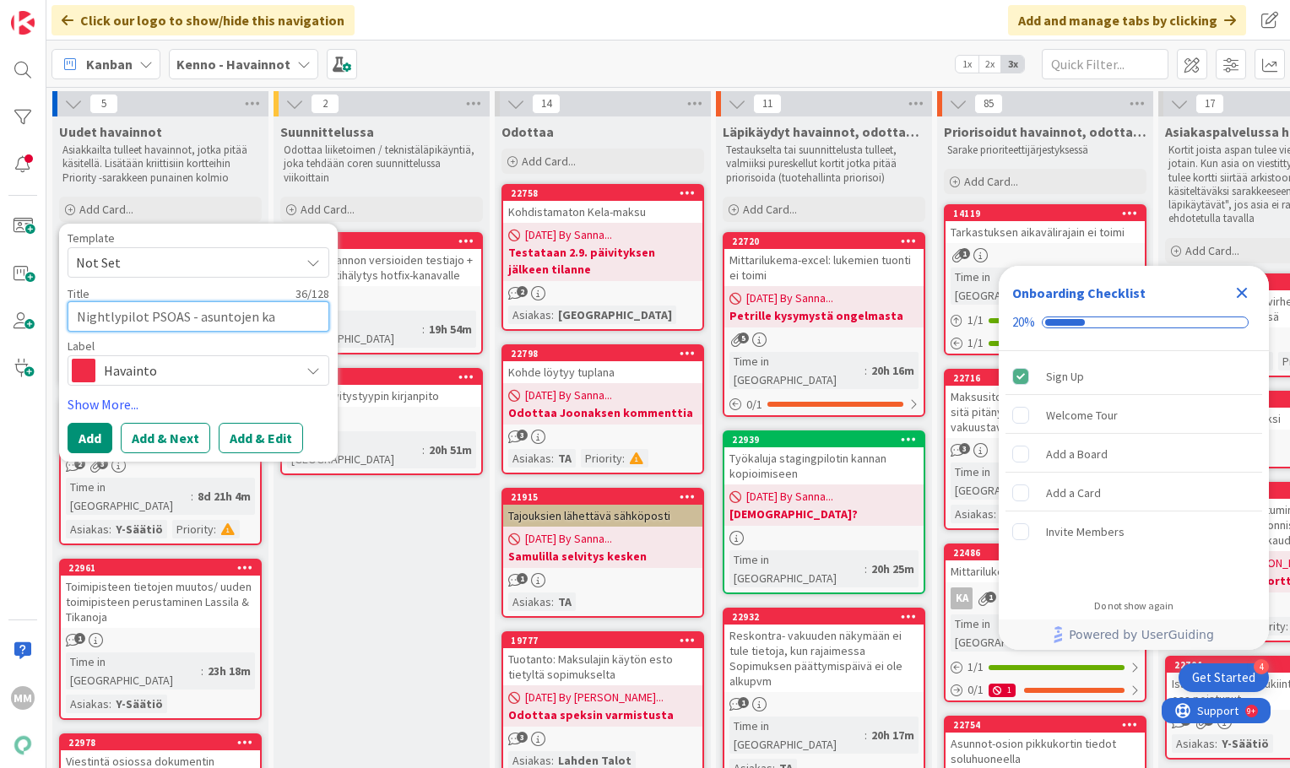
type textarea "Nightlypilot PSOAS - asuntojen k"
type textarea "x"
type textarea "Nightlypilot PSOAS - asuntojen"
type textarea "x"
type textarea "Nightlypilot PSOAS - asuntojen"
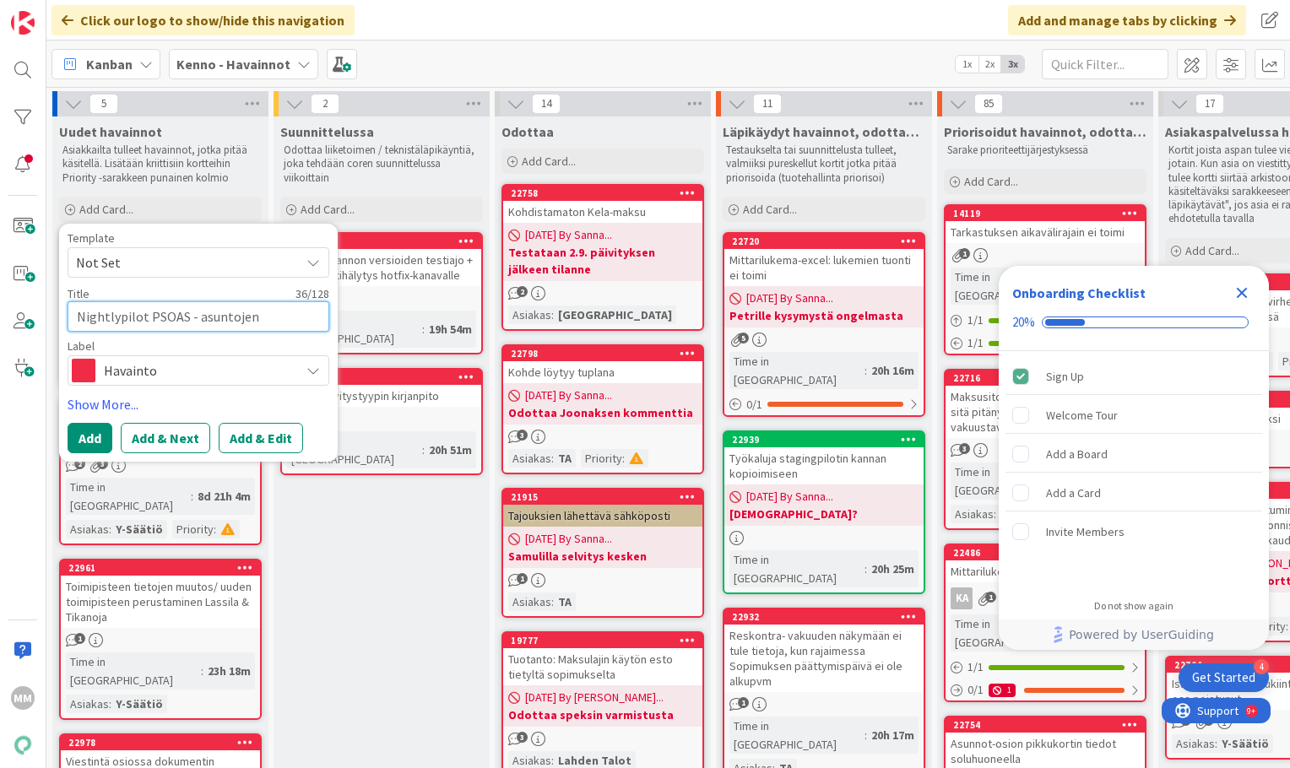
type textarea "x"
type textarea "Nightlypilot PSOAS - asuntoje"
type textarea "x"
type textarea "Nightlypilot PSOAS - asuntoj"
type textarea "x"
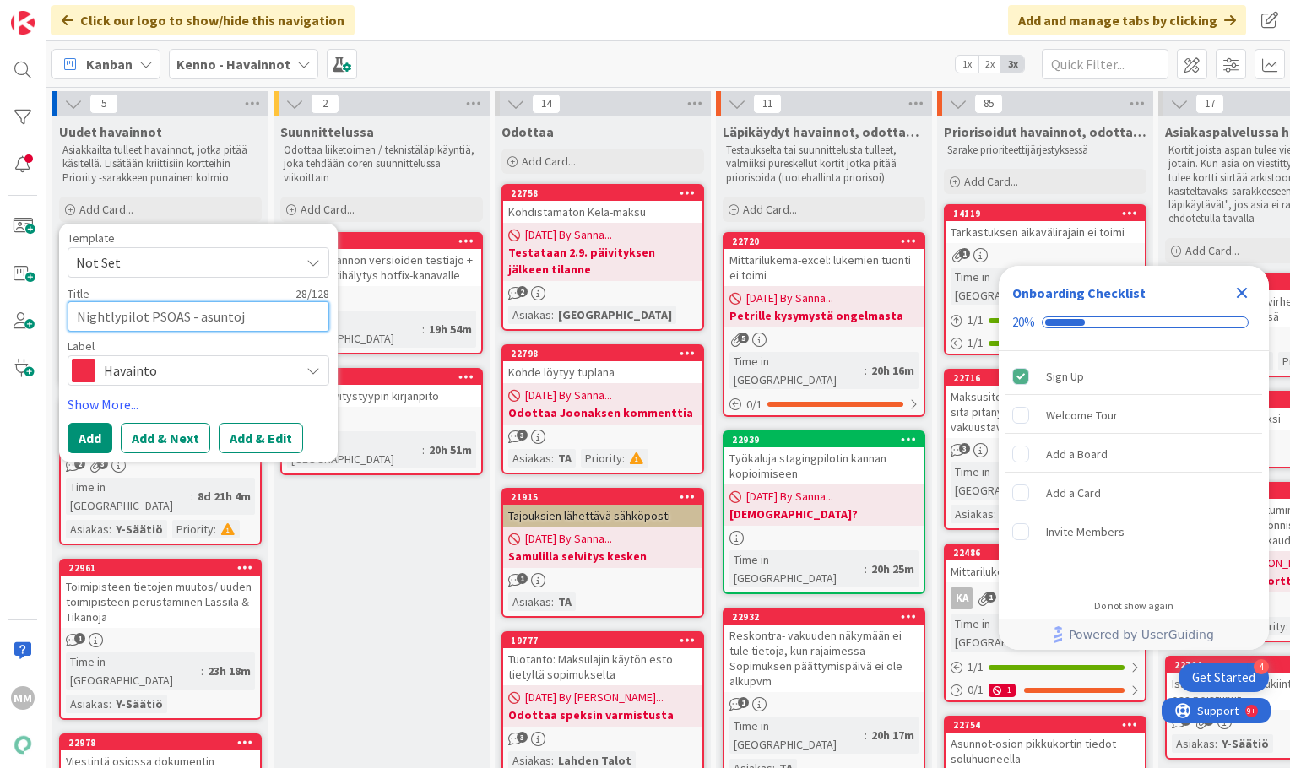
type textarea "Nightlypilot PSOAS - asunto"
type textarea "x"
type textarea "Nightlypilot PSOAS - asunt"
type textarea "x"
type textarea "Nightlypilot PSOAS - asun"
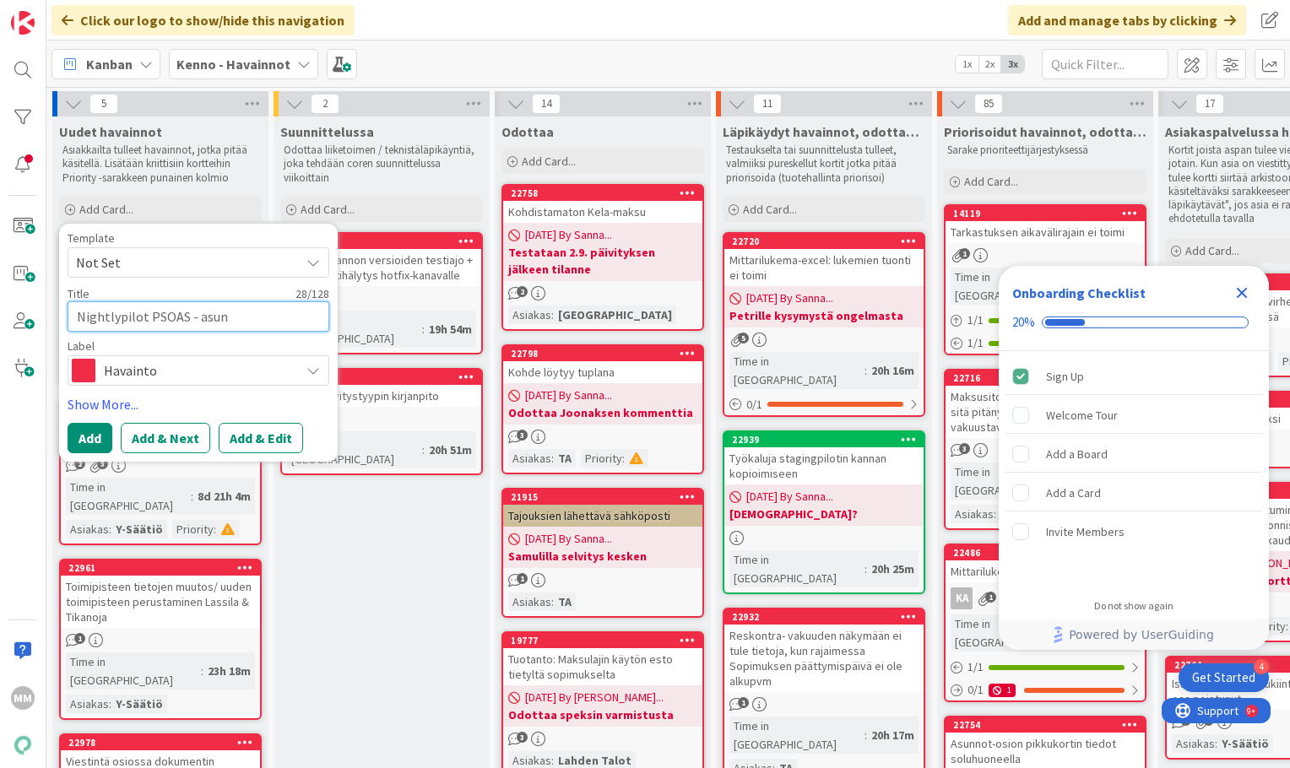
type textarea "x"
type textarea "Nightlypilot PSOAS - asu"
type textarea "x"
type textarea "Nightlypilot PSOAS - a"
type textarea "x"
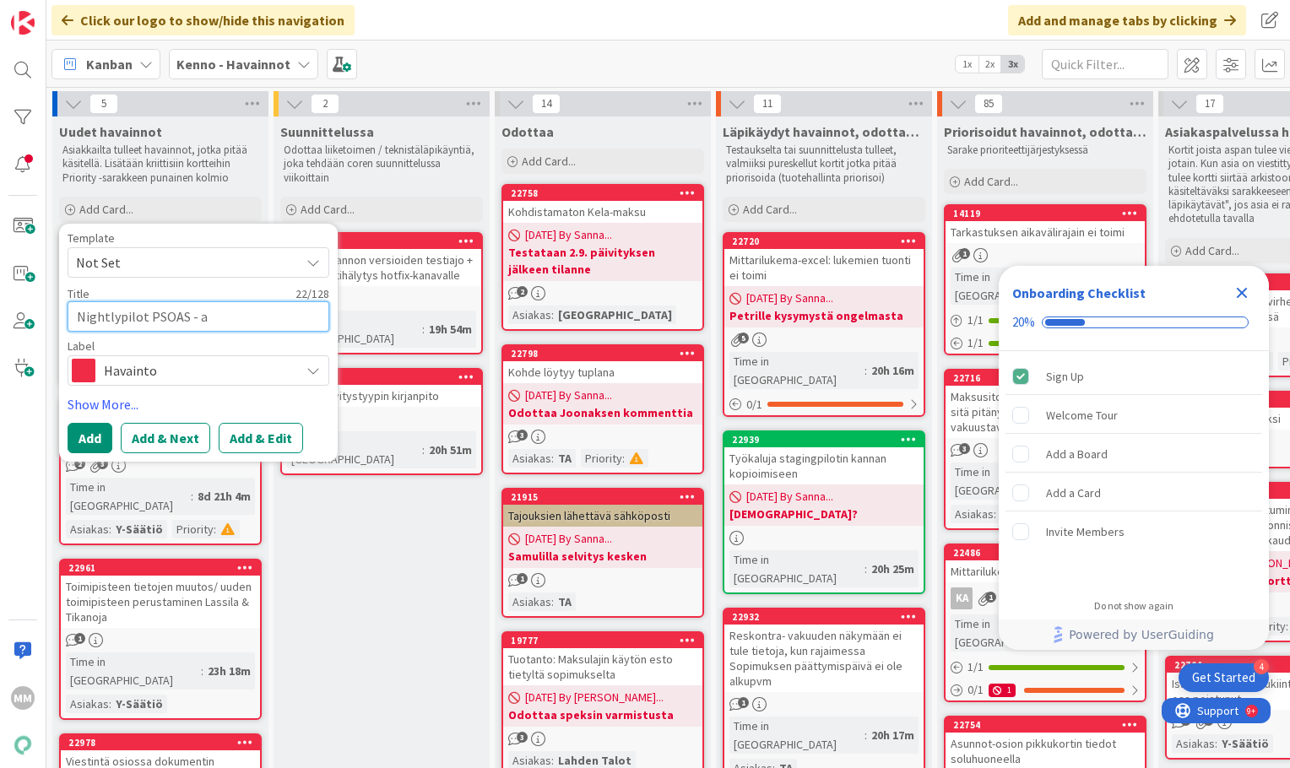
type textarea "Nightlypilot PSOAS -"
type textarea "x"
type textarea "Nightlypilot PSOAS - h"
type textarea "x"
type textarea "Nightlypilot PSOAS - ha"
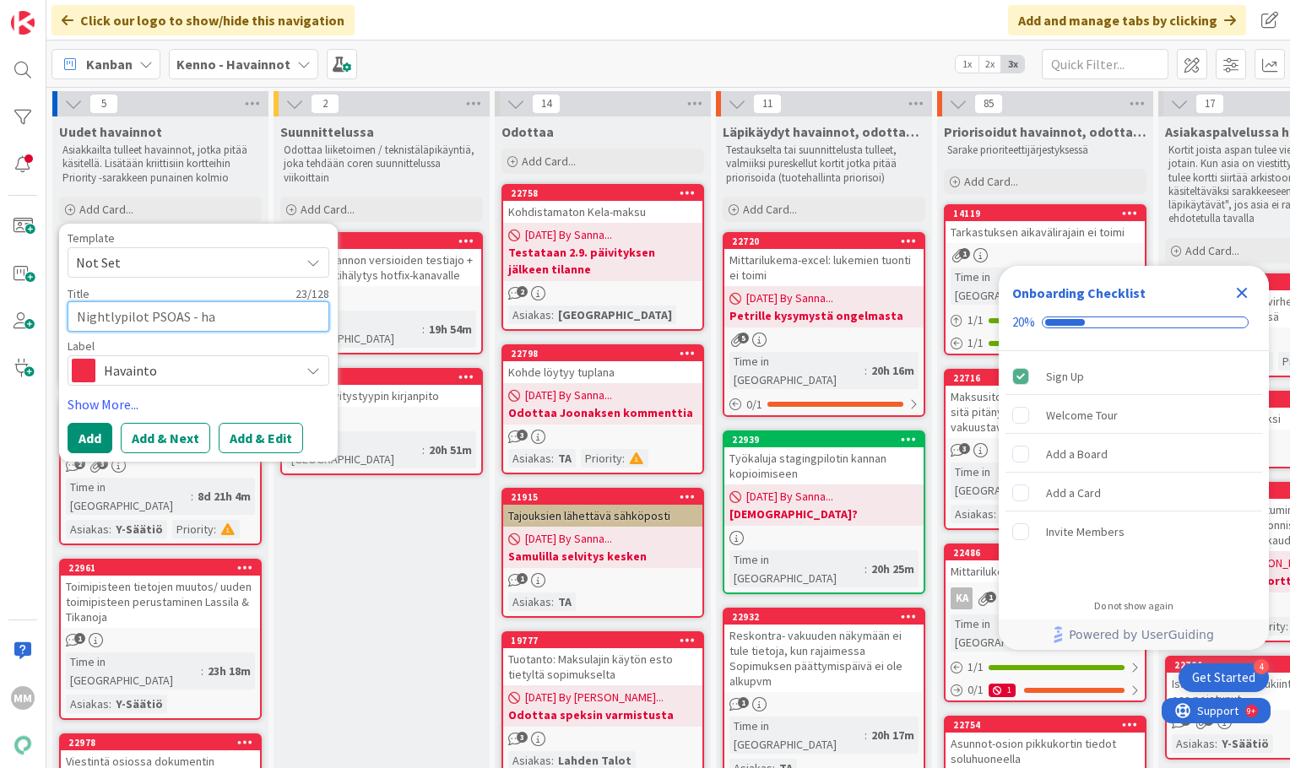
type textarea "x"
type textarea "Nightlypilot PSOAS - hak"
type textarea "x"
type textarea "Nightlypilot PSOAS - hake"
type textarea "x"
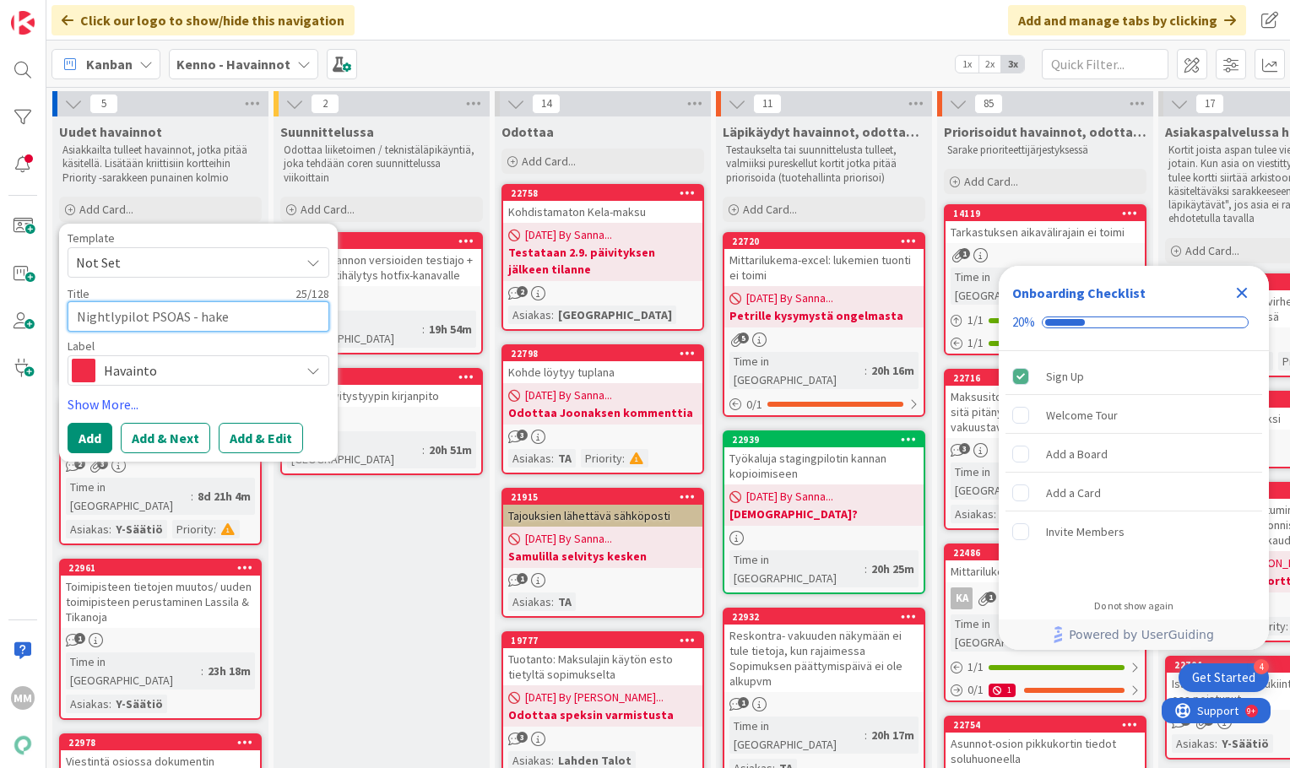
type textarea "Nightlypilot PSOAS - hakem"
type textarea "x"
type textarea "Nightlypilot PSOAS - hakemu"
type textarea "x"
type textarea "Nightlypilot PSOAS - hakemuk"
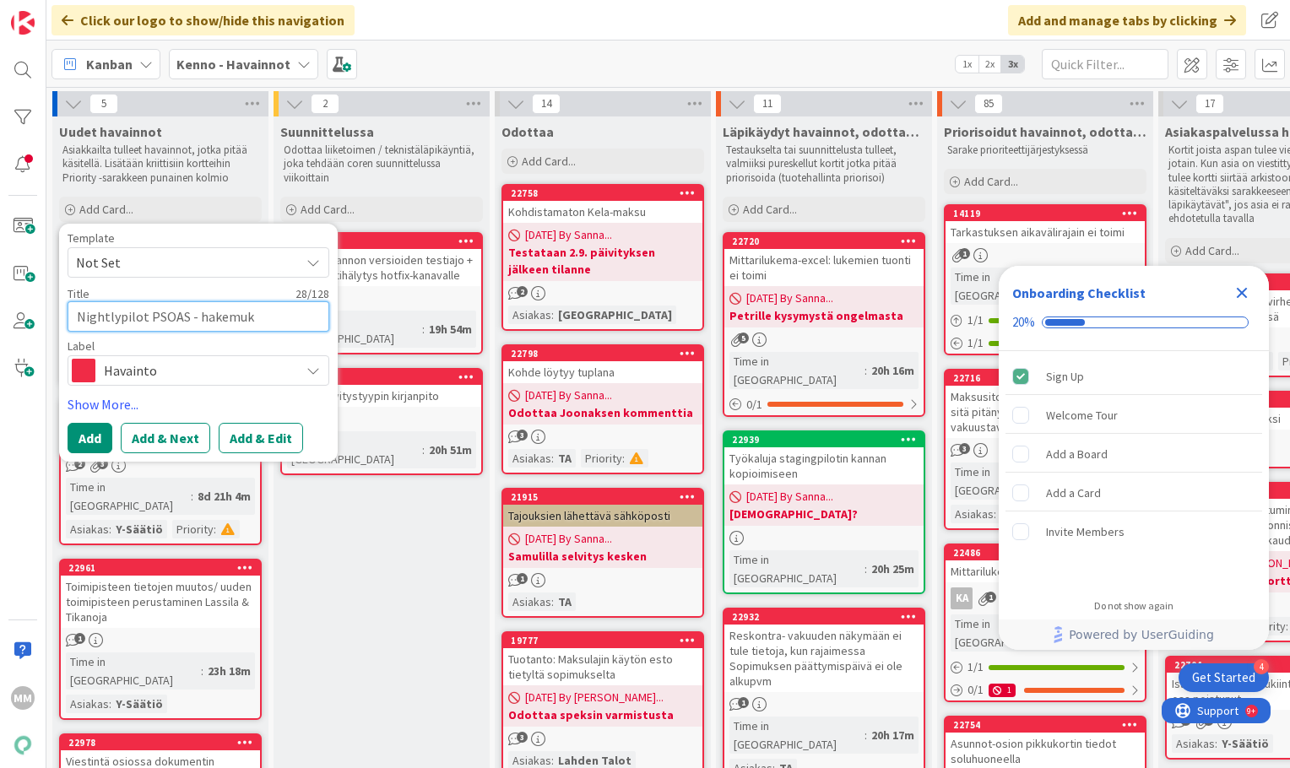
type textarea "x"
type textarea "Nightlypilot PSOAS - hakemuks"
type textarea "x"
type textarea "Nightlypilot PSOAS - hakemuksi"
type textarea "x"
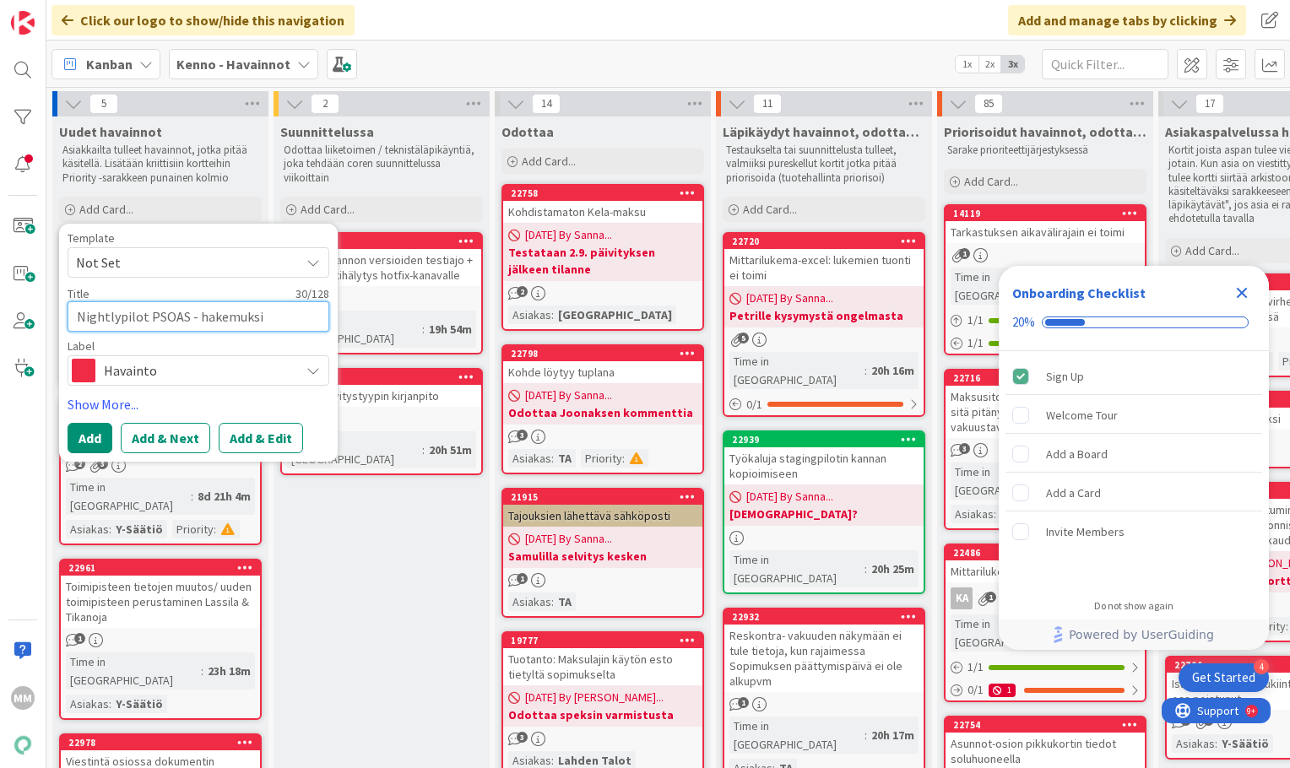
type textarea "Nightlypilot PSOAS - hakemuksie"
type textarea "x"
type textarea "Nightlypilot PSOAS - hakemuksien"
type textarea "x"
type textarea "Nightlypilot PSOAS - hakemuksien"
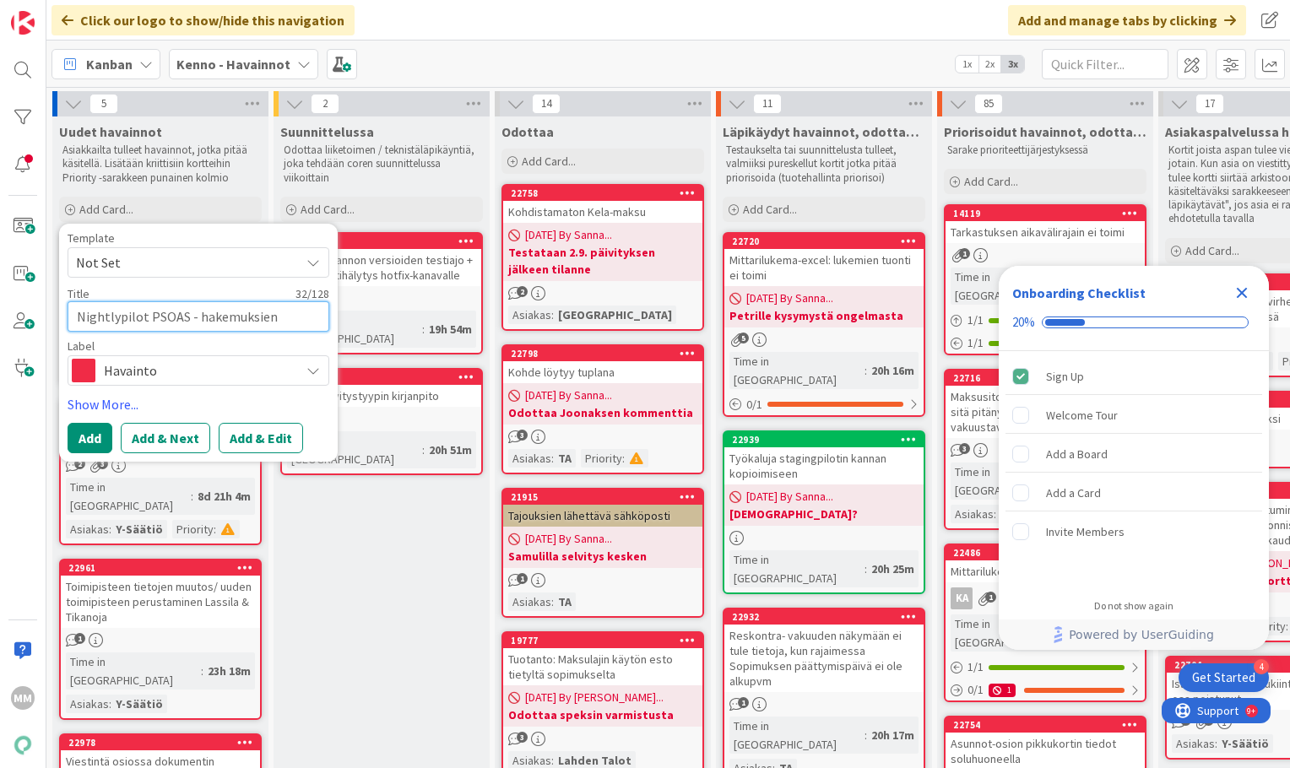
type textarea "x"
type textarea "Nightlypilot PSOAS - hakemuksien j"
type textarea "x"
type textarea "Nightlypilot PSOAS - hakemuksien jä"
type textarea "x"
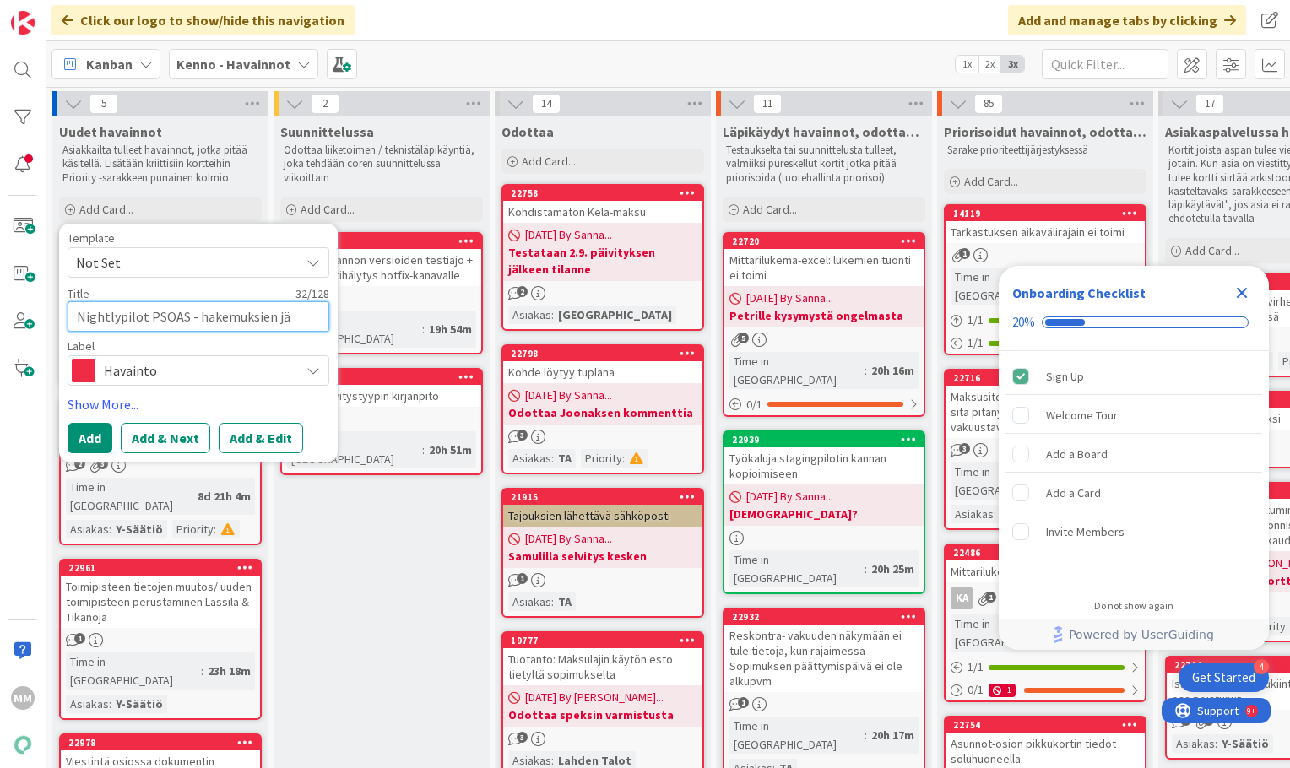
type textarea "Nightlypilot PSOAS - hakemuksien jär"
type textarea "x"
type textarea "Nightlypilot PSOAS - hakemuksien järj"
type textarea "x"
type textarea "Nightlypilot PSOAS - hakemuksien järje"
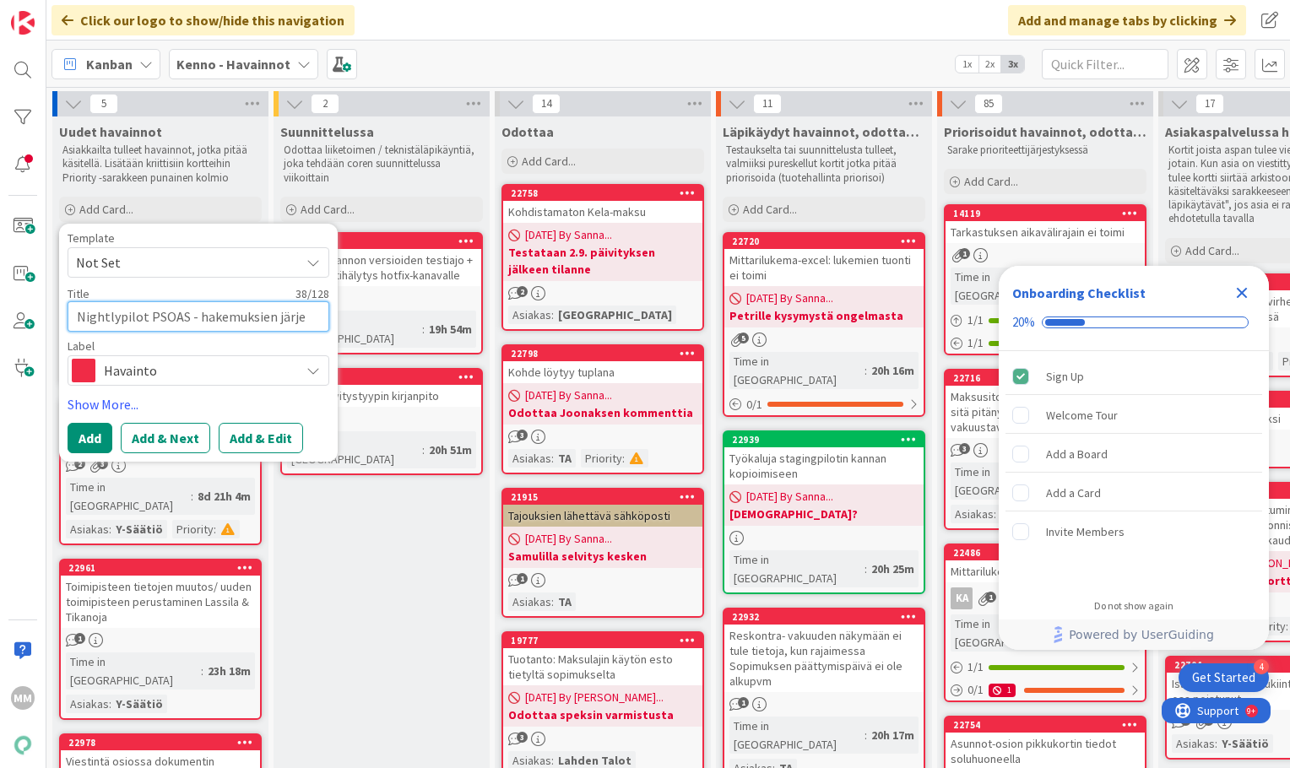
type textarea "x"
type textarea "Nightlypilot PSOAS - hakemuksien järjes"
type textarea "x"
type textarea "Nightlypilot PSOAS - hakemuksien järjest"
type textarea "x"
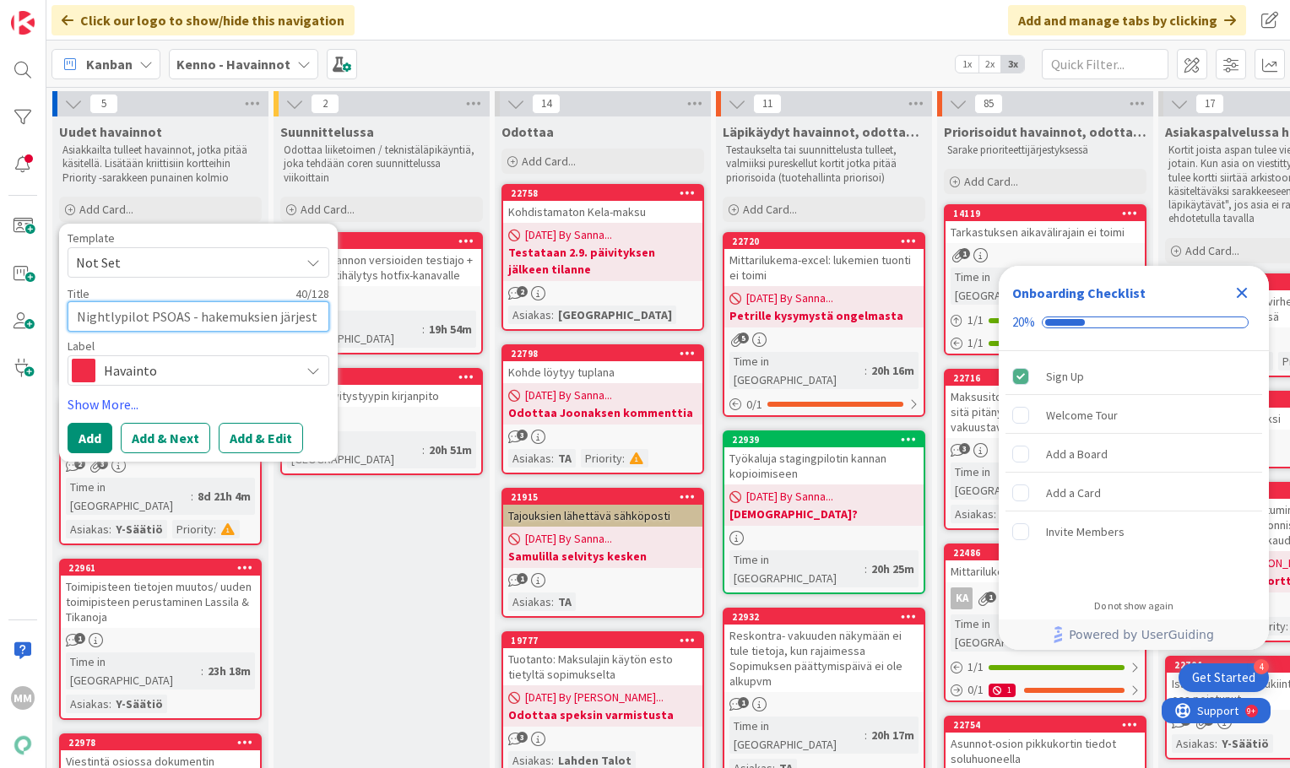
type textarea "Nightlypilot PSOAS - hakemuksien järjesty"
type textarea "x"
type textarea "Nightlypilot PSOAS - hakemuksien järjestys"
type textarea "x"
type textarea "Nightlypilot PSOAS - hakemuksien järjestys"
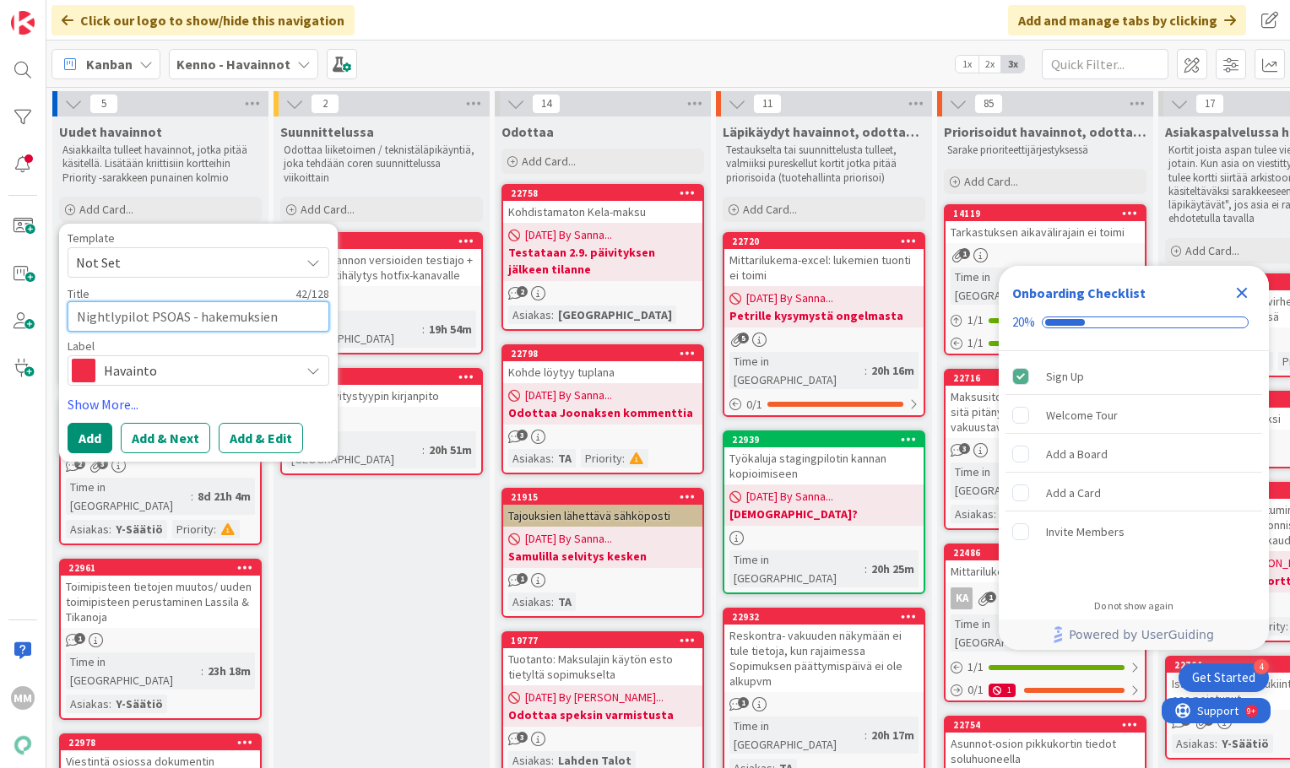
type textarea "x"
type textarea "Nightlypilot PSOAS - hakemuksien järjestys v"
type textarea "x"
type textarea "Nightlypilot PSOAS - hakemuksien järjestys va"
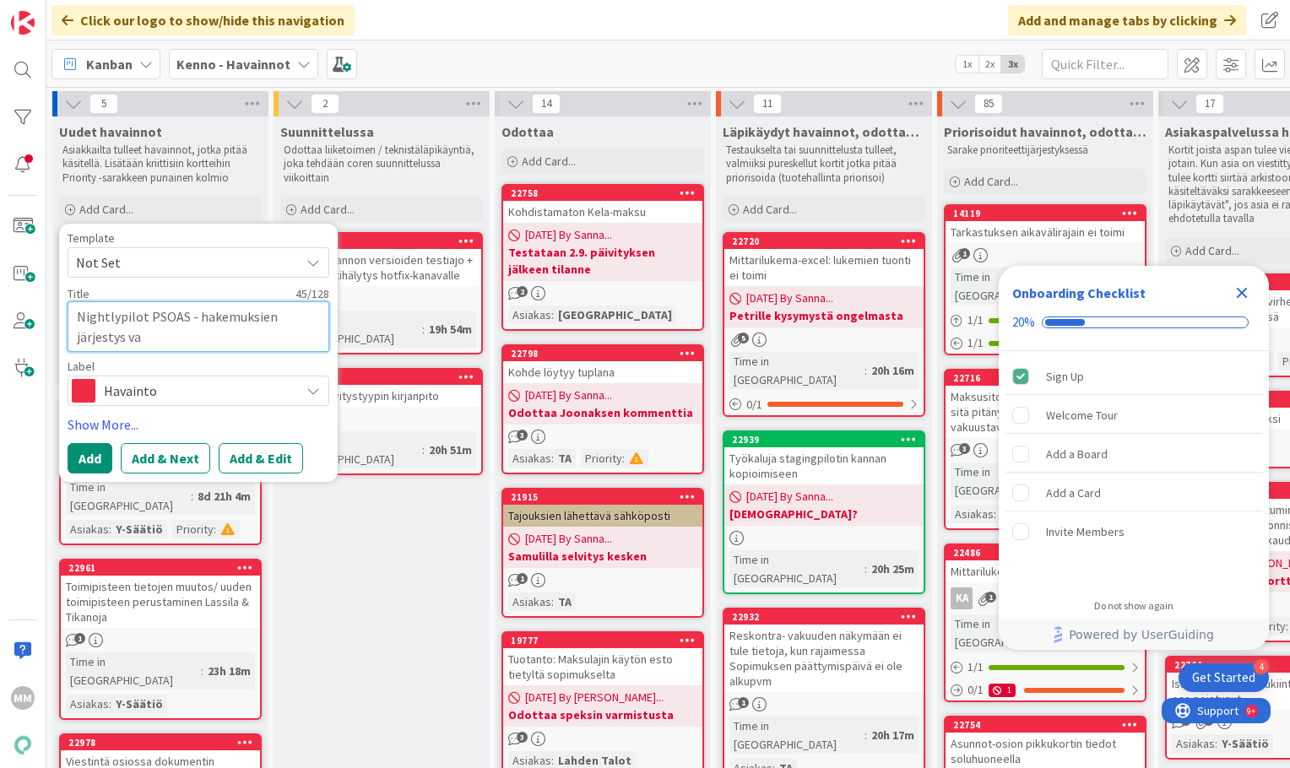
type textarea "x"
type textarea "Nightlypilot PSOAS - hakemuksien järjestys van"
type textarea "x"
type textarea "Nightlypilot PSOAS - hakemuksien järjestys vanh"
type textarea "x"
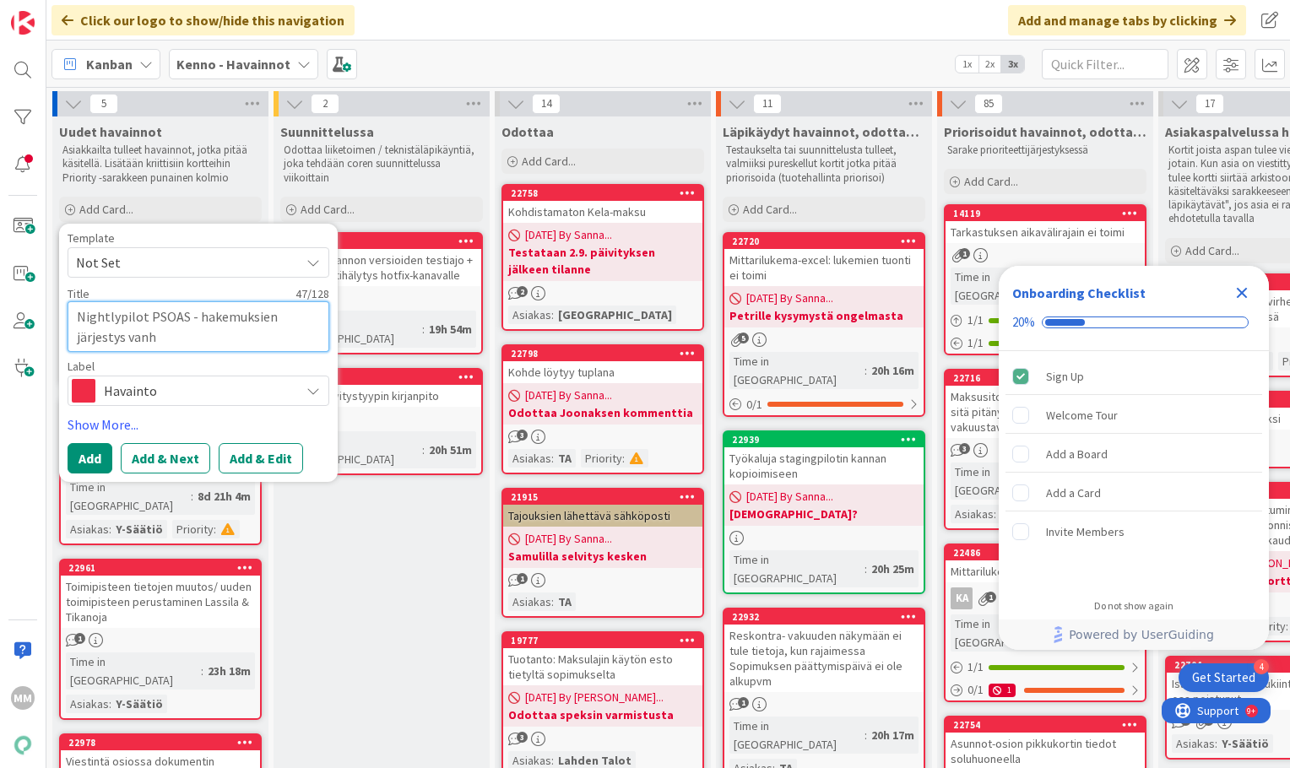
type textarea "Nightlypilot PSOAS - hakemuksien järjestys vanhi"
type textarea "x"
type textarea "Nightlypilot PSOAS - hakemuksien järjestys vanhin"
type textarea "x"
type textarea "Nightlypilot PSOAS - hakemuksien järjestys vanhin"
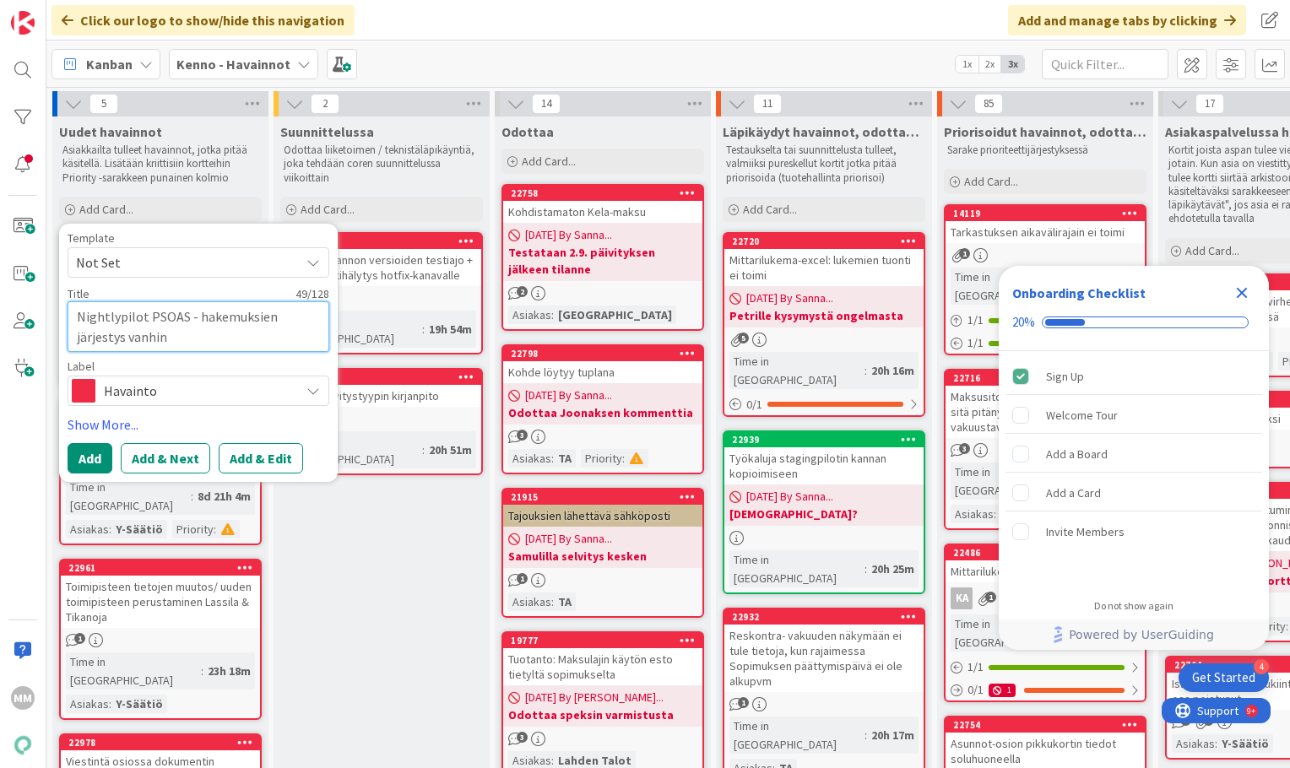
type textarea "x"
type textarea "Nightlypilot PSOAS - hakemuksien järjestys vanhin e"
type textarea "x"
type textarea "Nightlypilot PSOAS - hakemuksien järjestys vanhin en"
type textarea "x"
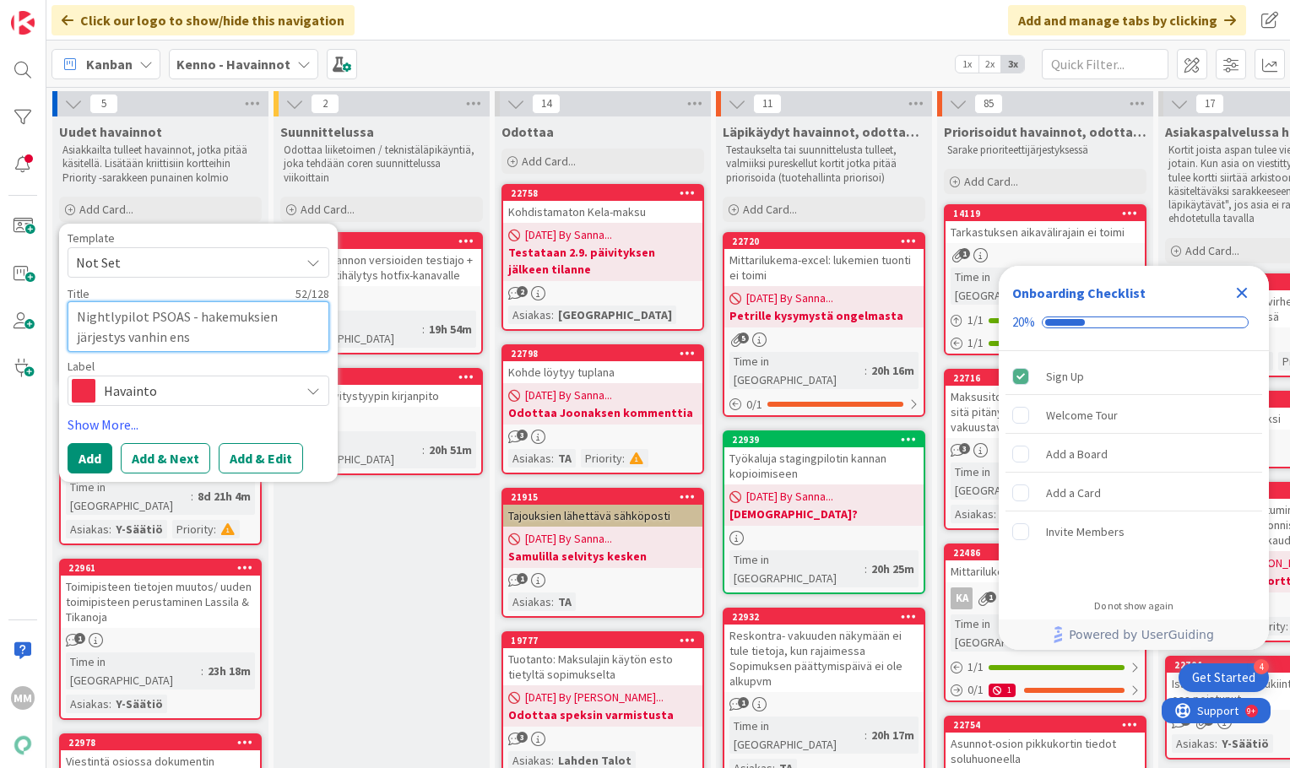
type textarea "Nightlypilot PSOAS - hakemuksien järjestys vanhin ensi"
type textarea "x"
type textarea "Nightlypilot PSOAS - hakemuksien järjestys vanhin ensin"
type textarea "x"
type textarea "Nightlypilot PSOAS - hakemuksien järjestys vanhin ensin e"
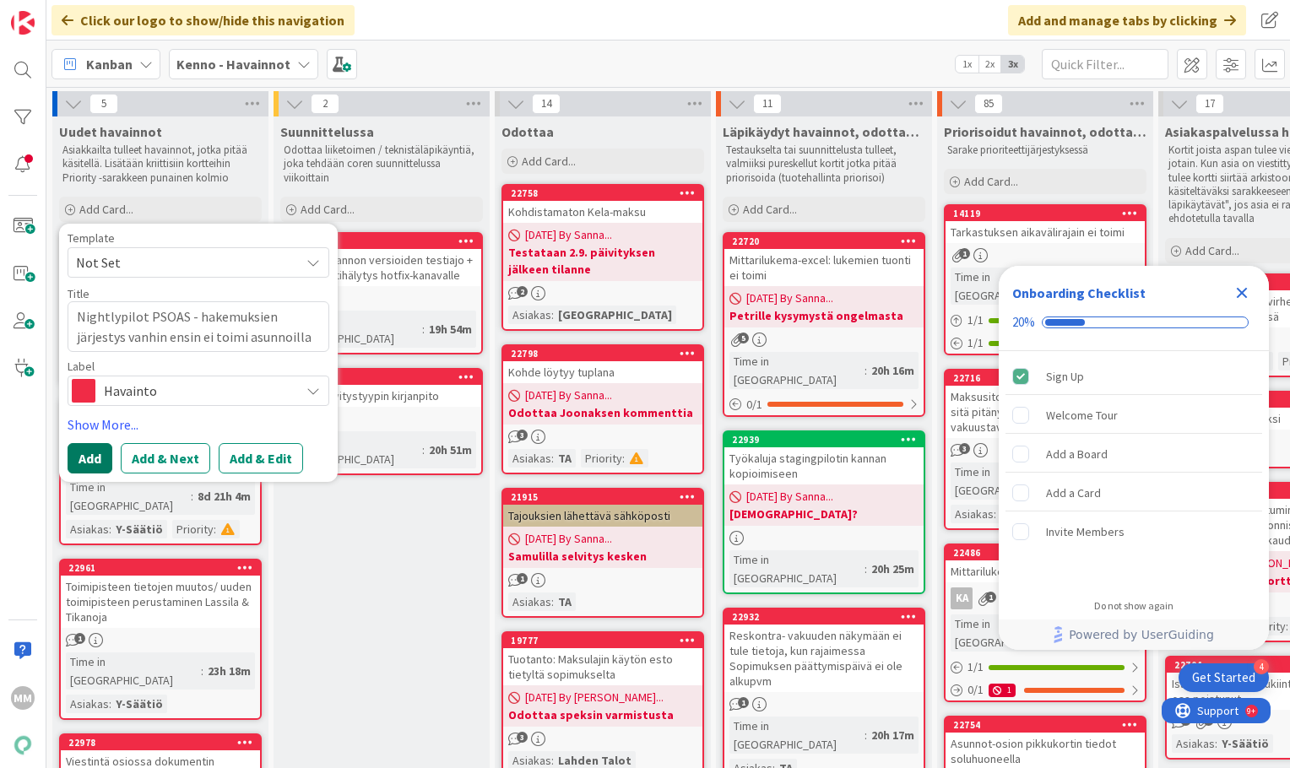
click at [94, 464] on button "Add" at bounding box center [90, 458] width 45 height 30
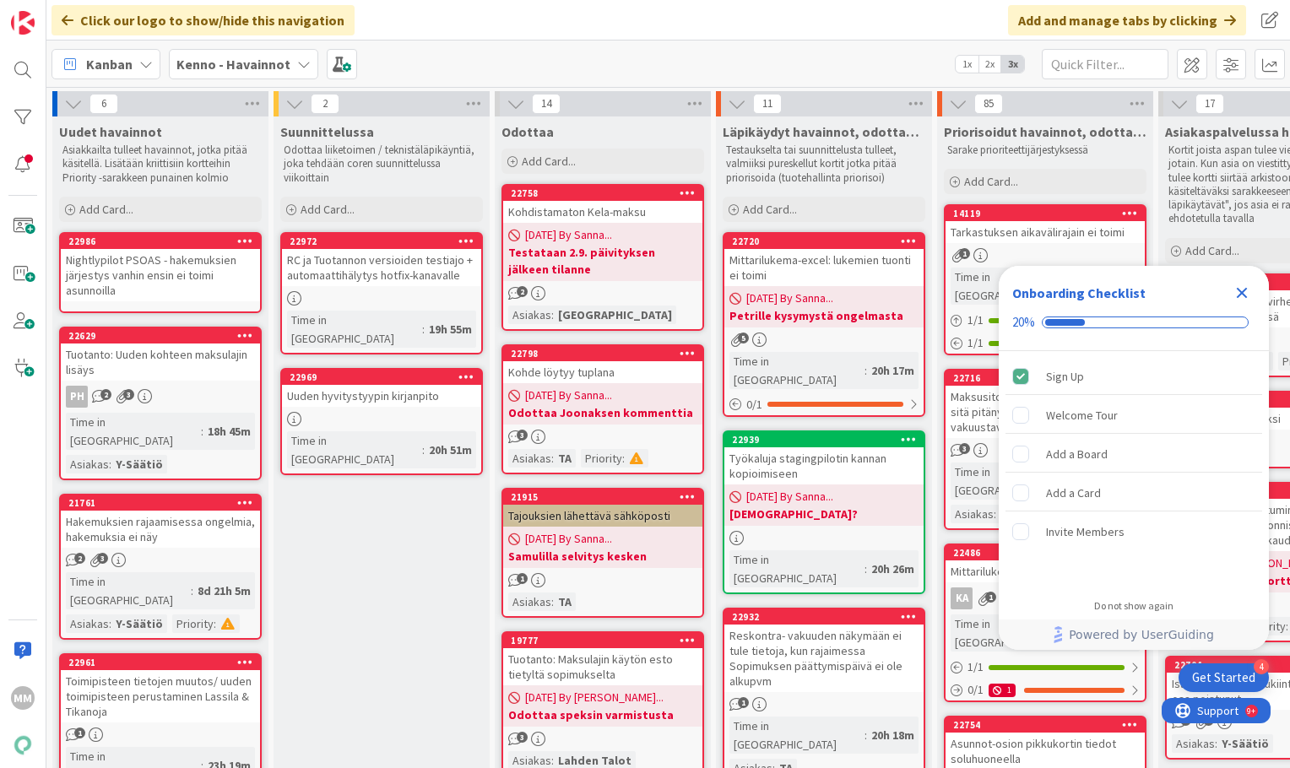
click at [182, 280] on div "Nightlypilot PSOAS - hakemuksien järjestys vanhin ensin ei toimi asunnoilla" at bounding box center [160, 275] width 199 height 52
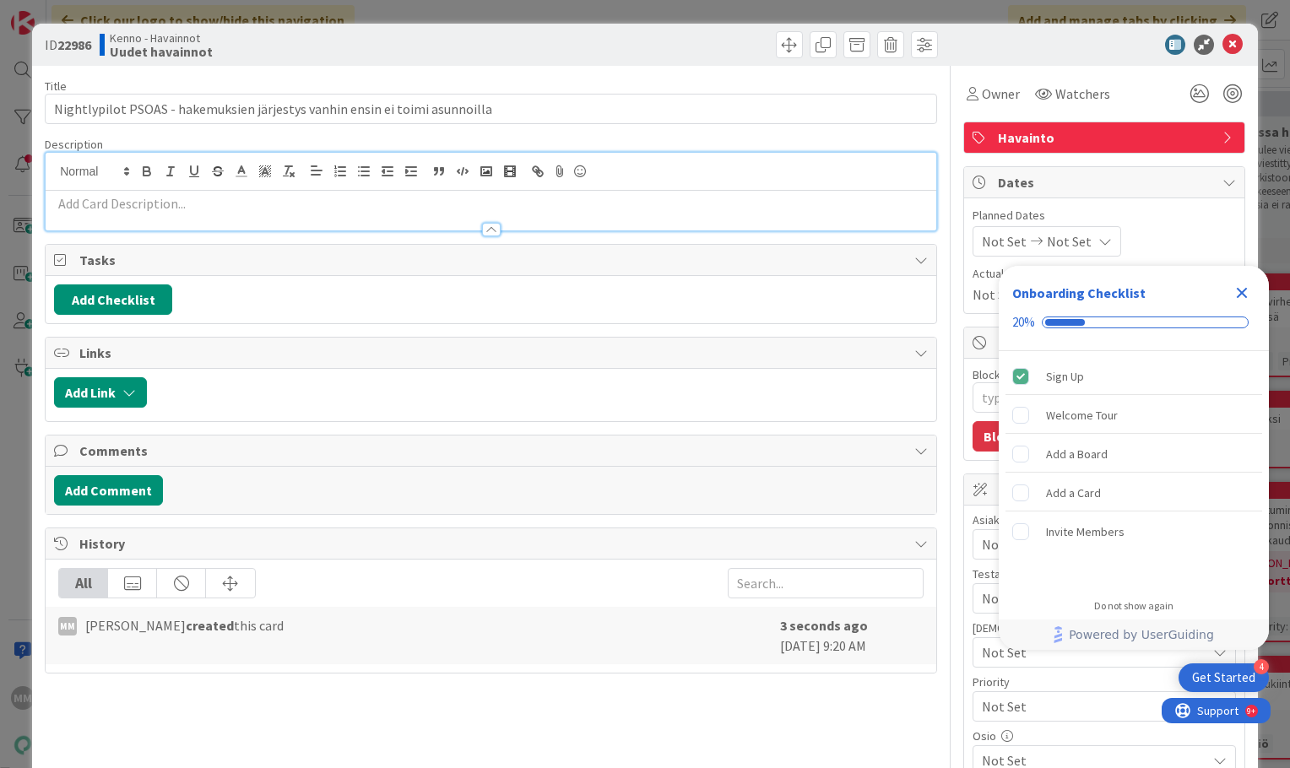
click at [139, 175] on div at bounding box center [491, 192] width 891 height 78
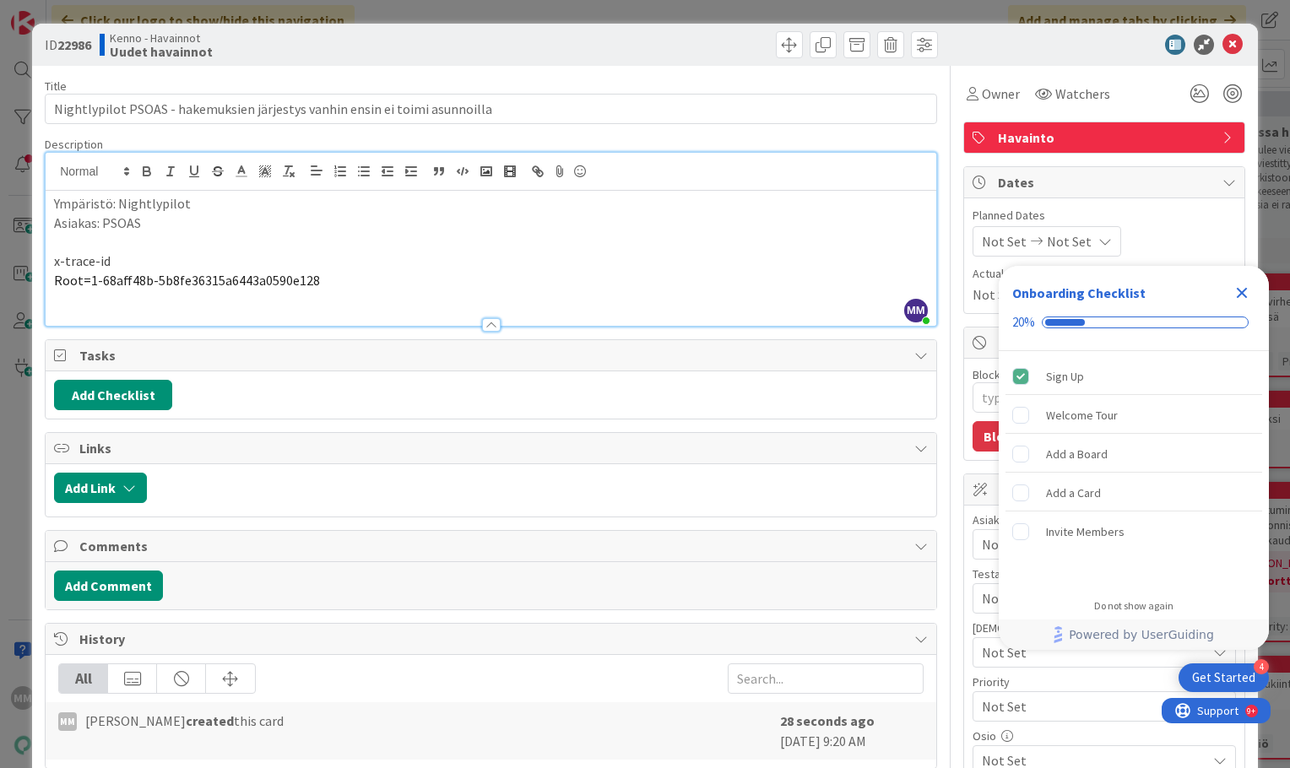
click at [55, 242] on p at bounding box center [491, 241] width 874 height 19
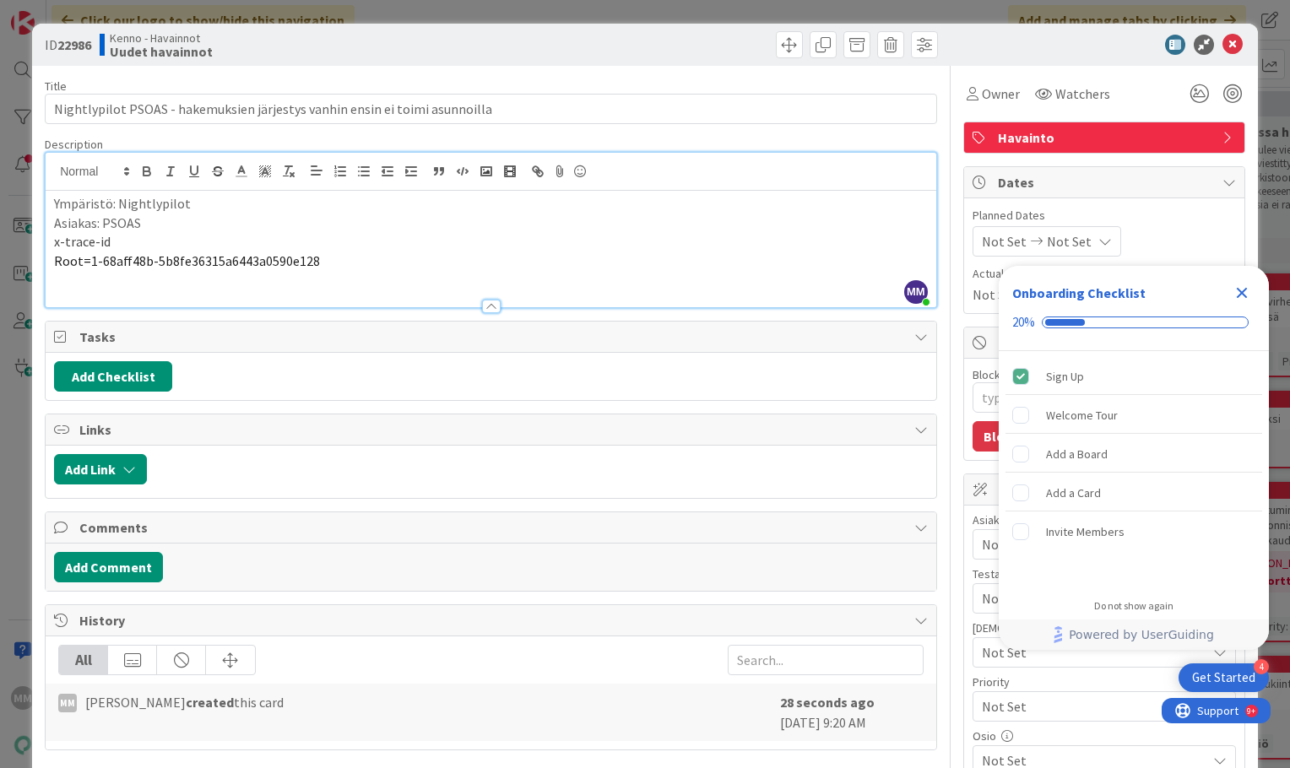
click at [351, 257] on p "Root=1-68aff48b-5b8fe36315a6443a0590e128" at bounding box center [491, 261] width 874 height 19
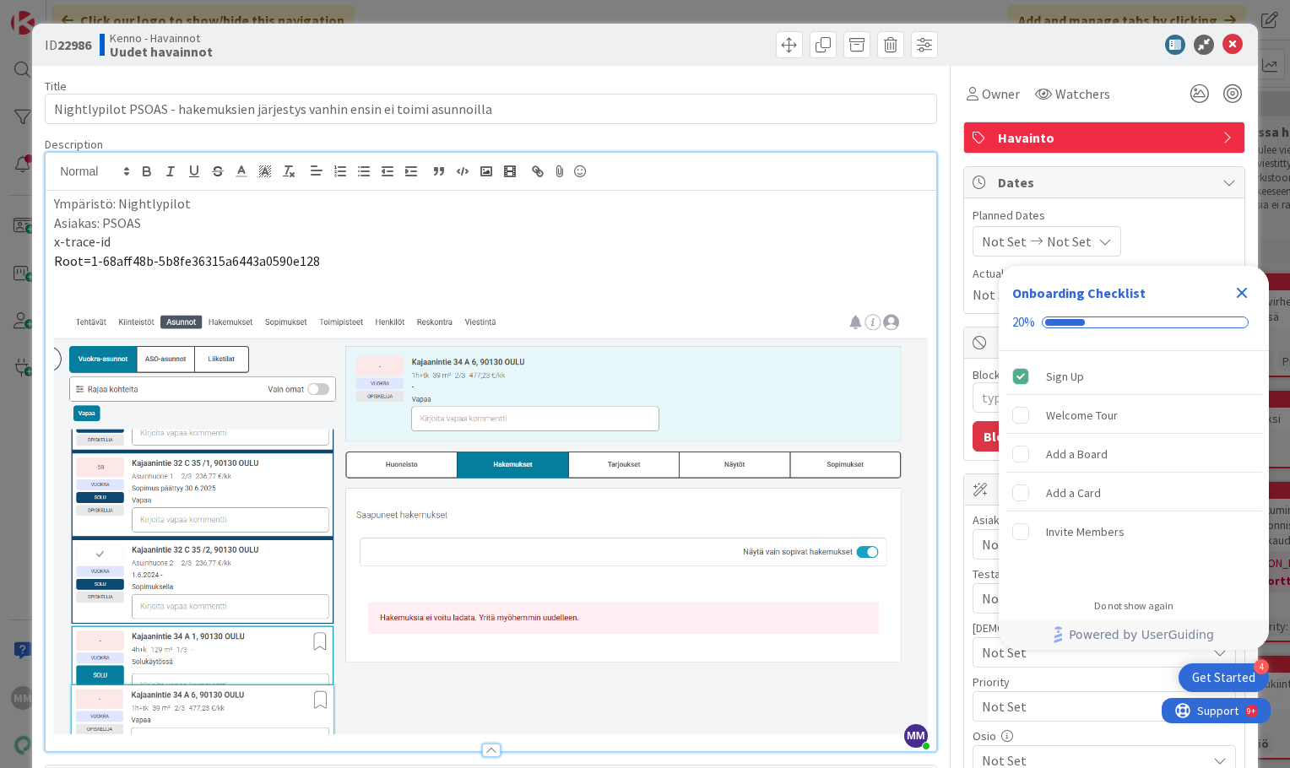
click at [360, 255] on p "Root=1-68aff48b-5b8fe36315a6443a0590e128" at bounding box center [491, 261] width 874 height 19
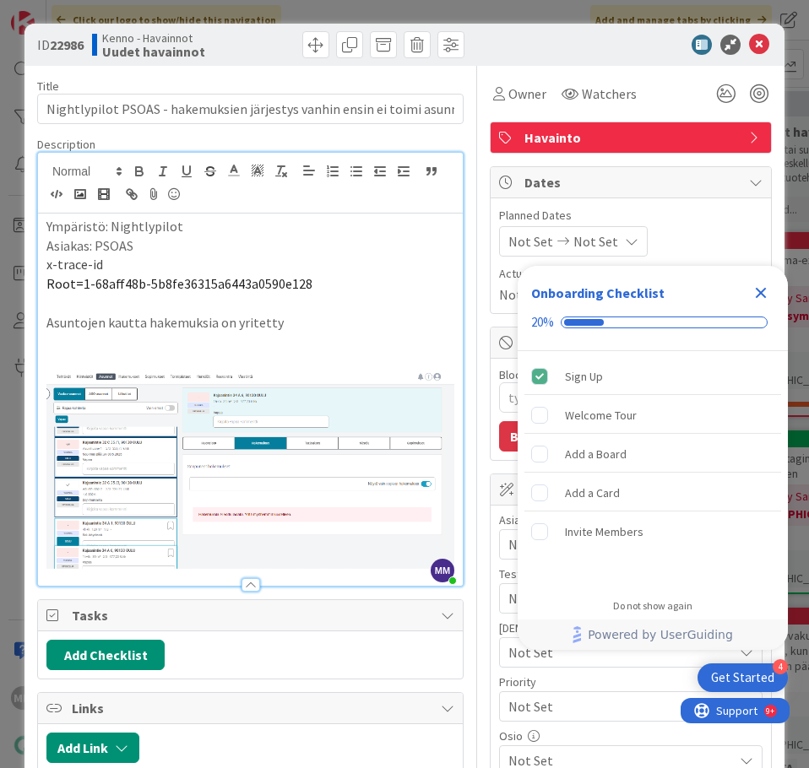
click at [310, 323] on p "Asuntojen kautta hakemuksia on yritetty" at bounding box center [250, 322] width 408 height 19
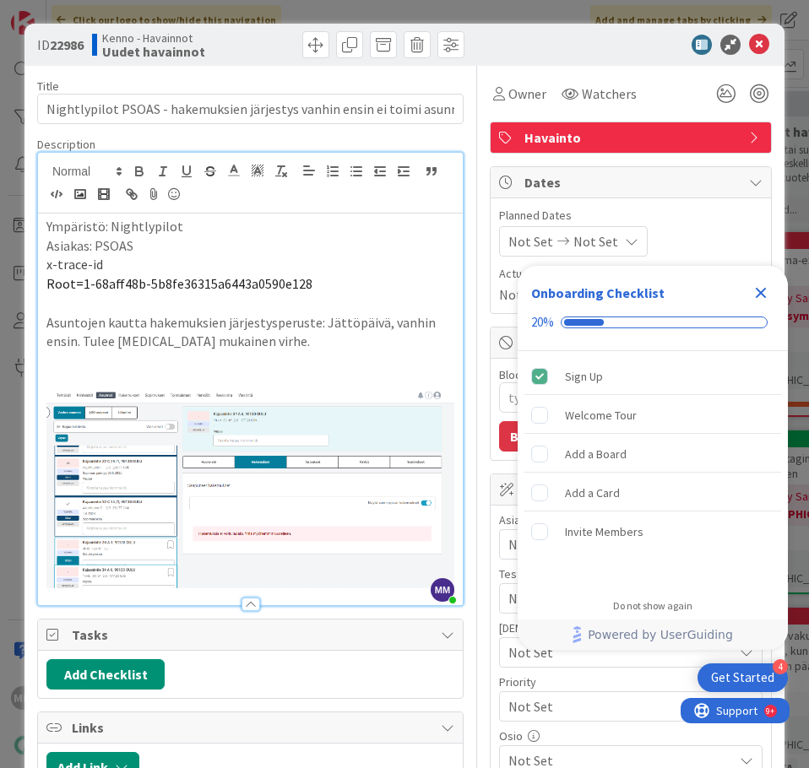
click at [310, 339] on p "Asuntojen kautta hakemuksien järjestysperuste: Jättöpäivä, vanhin ensin. Tulee …" at bounding box center [250, 332] width 408 height 38
click at [757, 47] on icon at bounding box center [759, 45] width 20 height 20
